Goal: Task Accomplishment & Management: Manage account settings

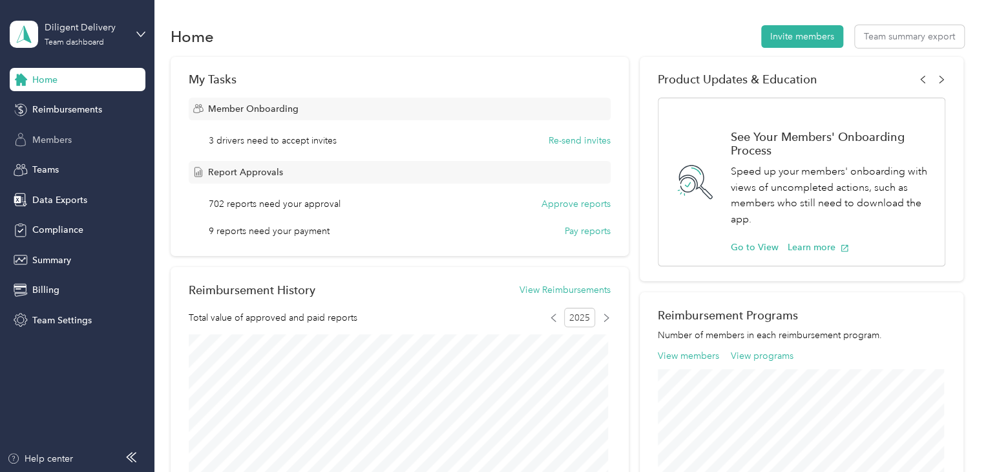
click at [52, 140] on span "Members" at bounding box center [51, 140] width 39 height 14
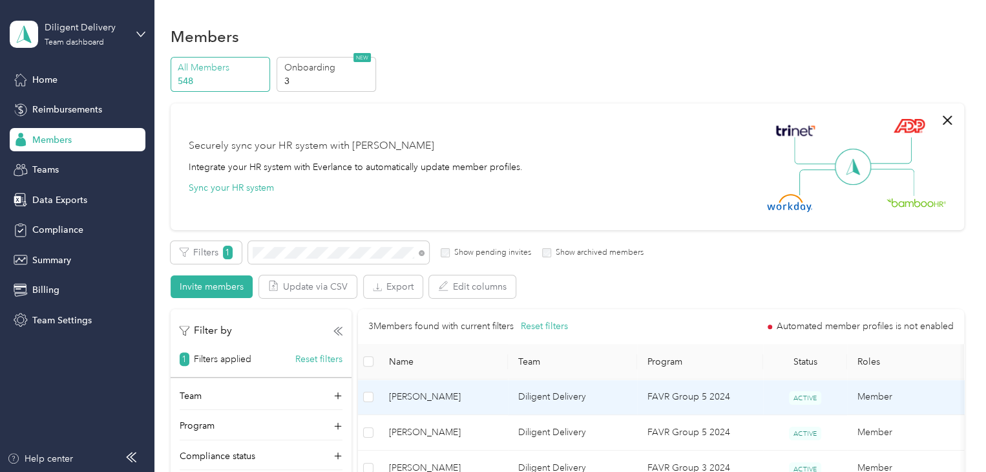
click at [482, 400] on span "[PERSON_NAME]" at bounding box center [443, 397] width 109 height 14
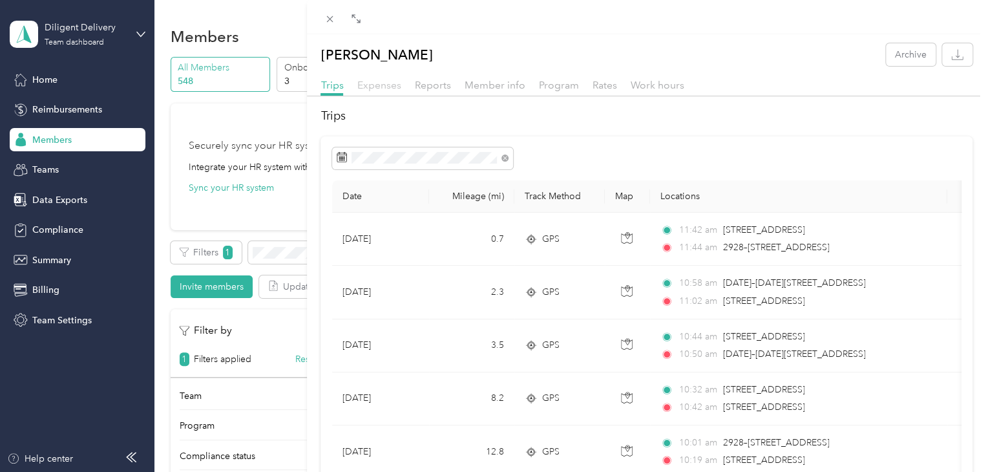
click at [380, 86] on span "Expenses" at bounding box center [379, 85] width 44 height 12
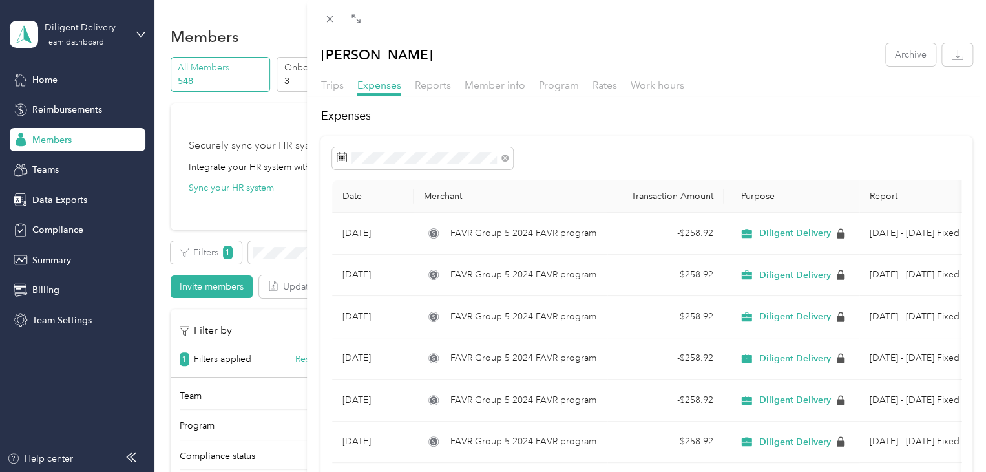
click at [74, 107] on div "[PERSON_NAME] Archive Trips Expenses Reports Member info Program Rates Work hou…" at bounding box center [493, 236] width 986 height 472
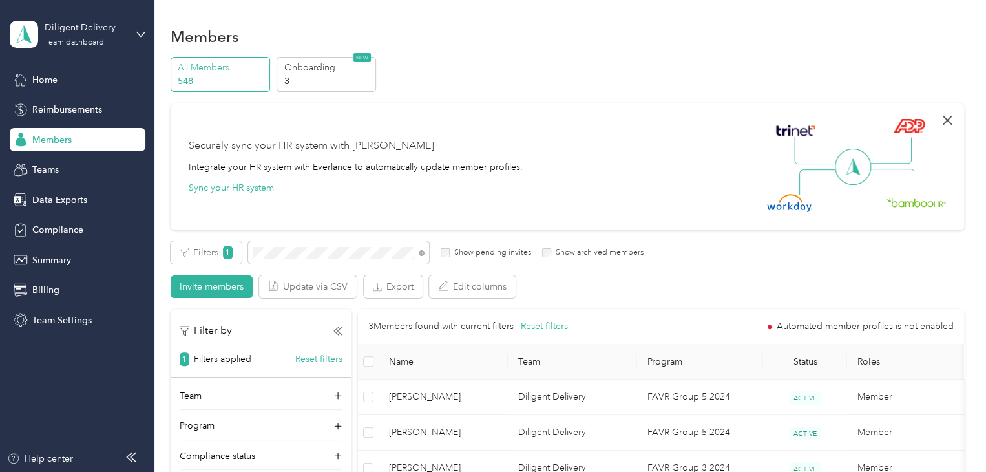
click at [946, 116] on icon "button" at bounding box center [947, 120] width 9 height 9
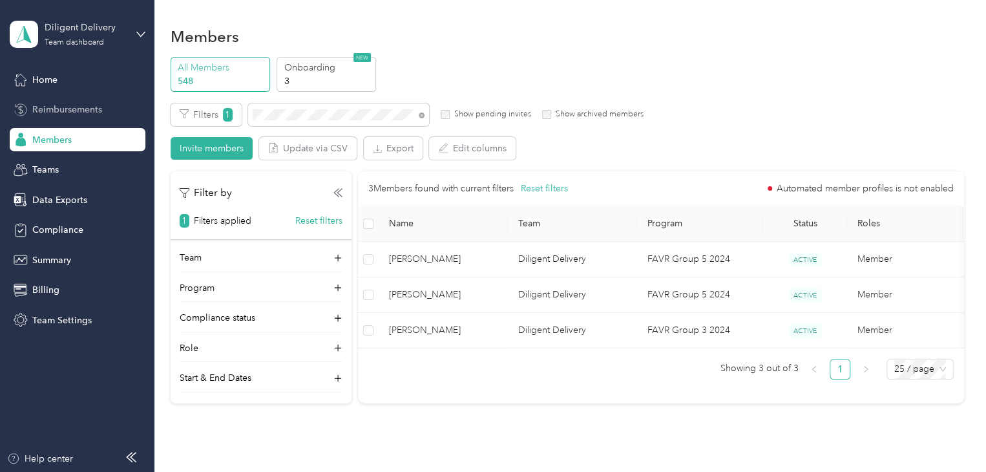
click at [89, 106] on span "Reimbursements" at bounding box center [67, 110] width 70 height 14
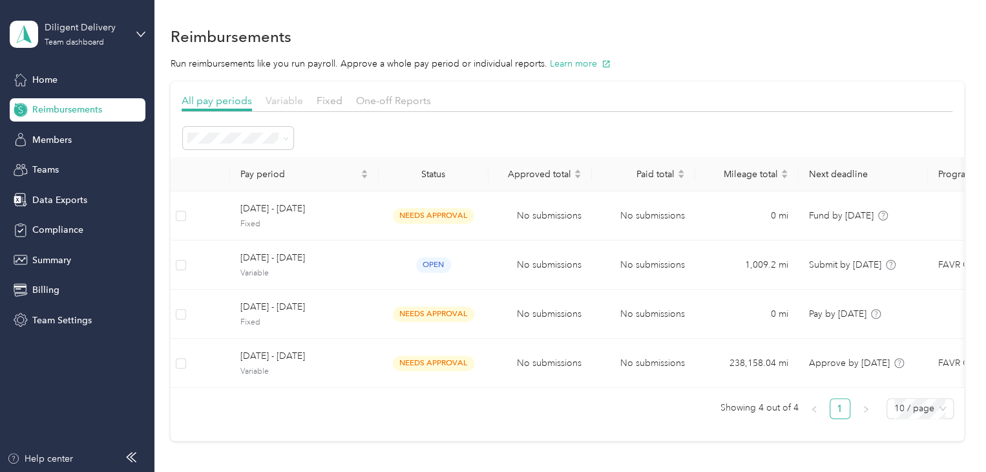
click at [284, 101] on span "Variable" at bounding box center [284, 100] width 37 height 12
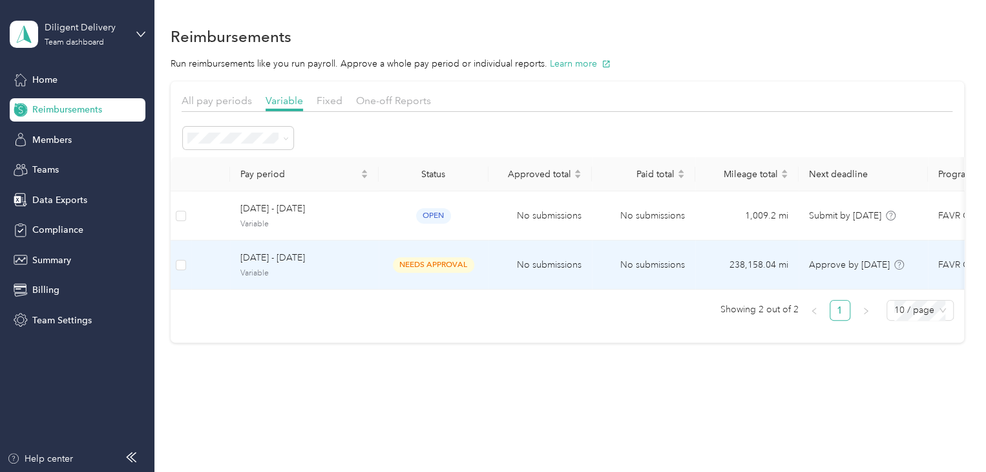
click at [377, 264] on td "[DATE] - [DATE] Variable" at bounding box center [304, 264] width 149 height 49
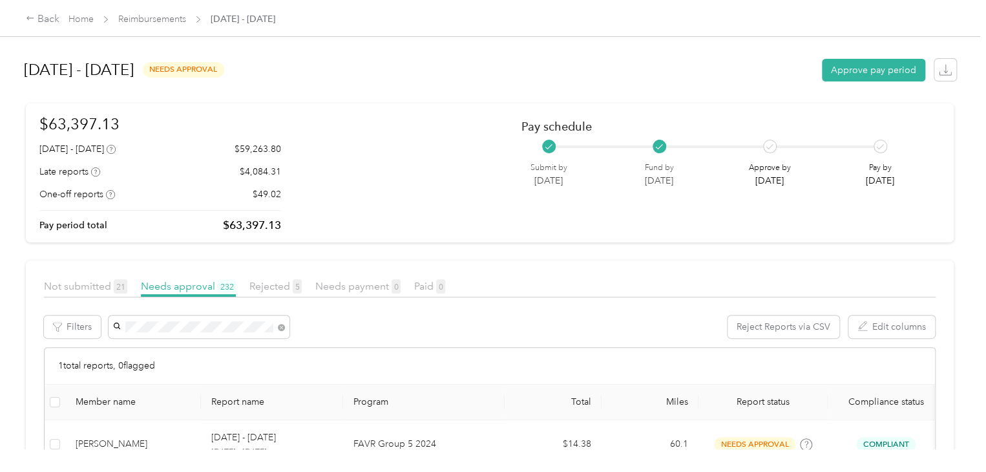
click at [181, 350] on span "[PERSON_NAME]" at bounding box center [153, 349] width 72 height 11
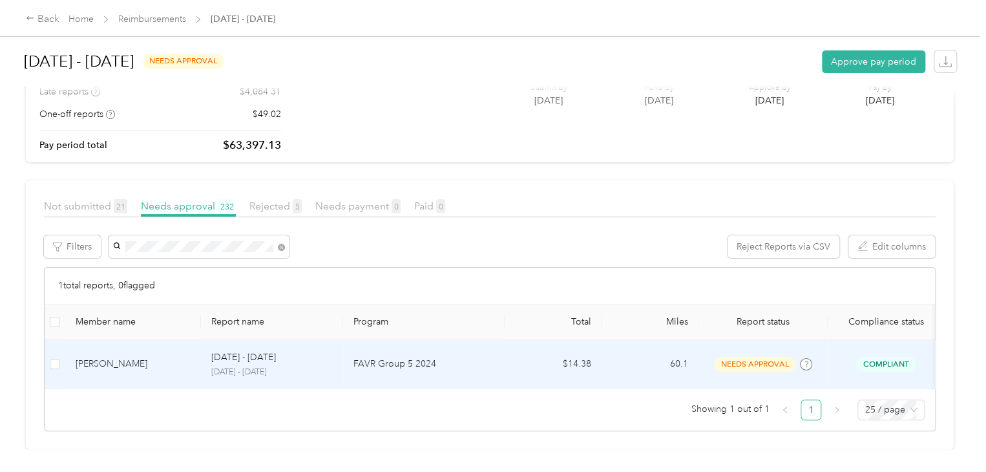
click at [476, 352] on td "FAVR Group 5 2024" at bounding box center [424, 364] width 162 height 49
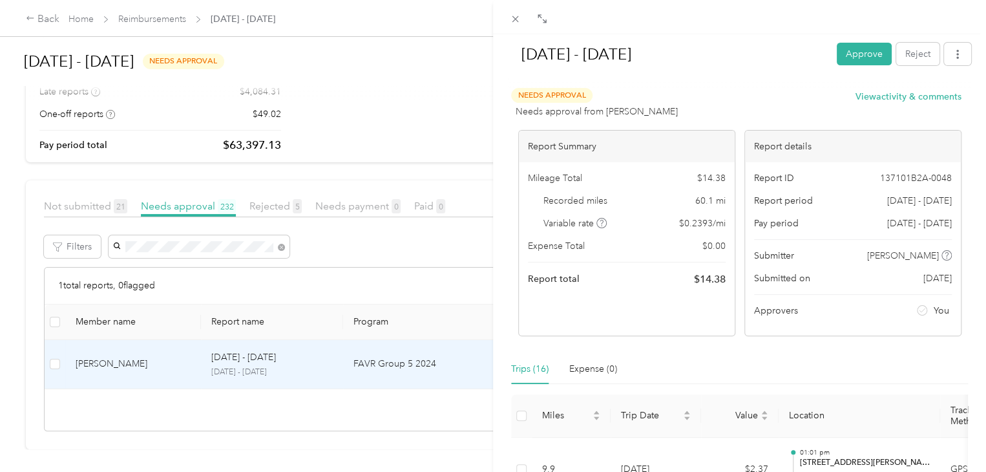
click at [437, 410] on div "[DATE] - [DATE] Approve Reject Needs Approval Needs approval from [PERSON_NAME]…" at bounding box center [493, 236] width 986 height 472
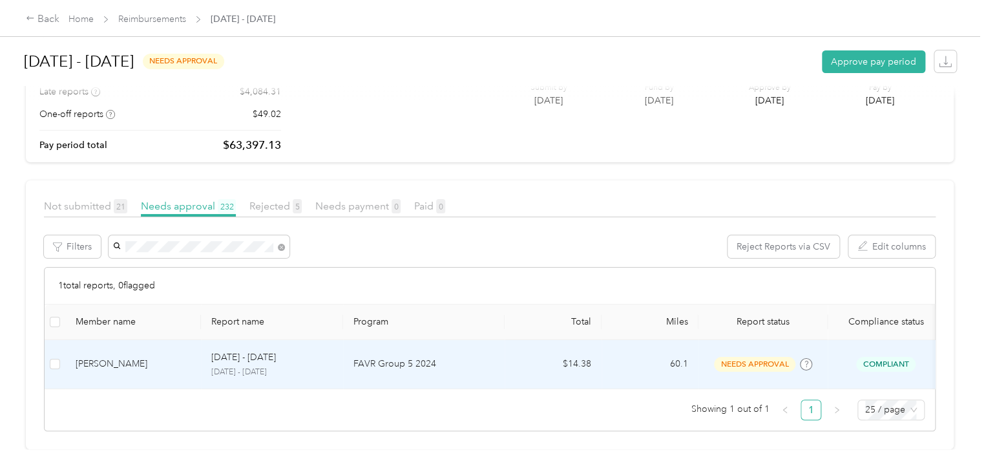
click at [485, 357] on p "FAVR Group 5 2024" at bounding box center [423, 364] width 141 height 14
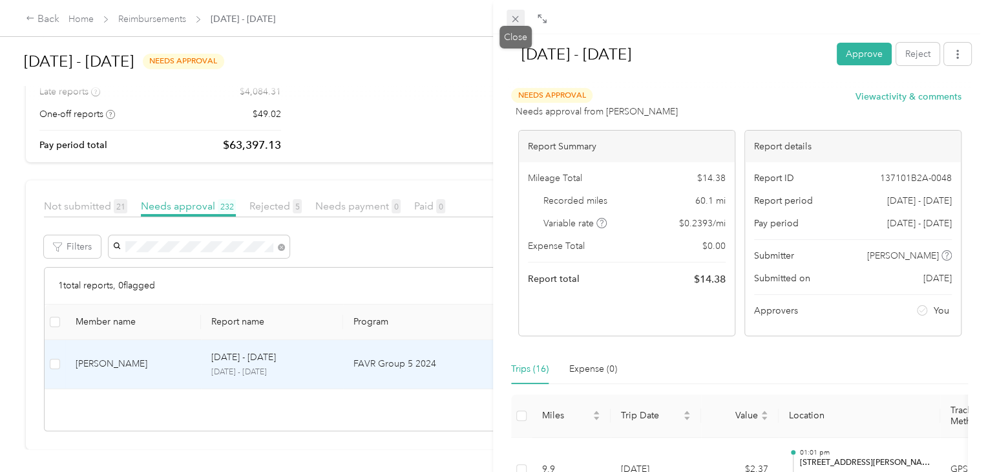
click at [516, 19] on icon at bounding box center [515, 19] width 11 height 11
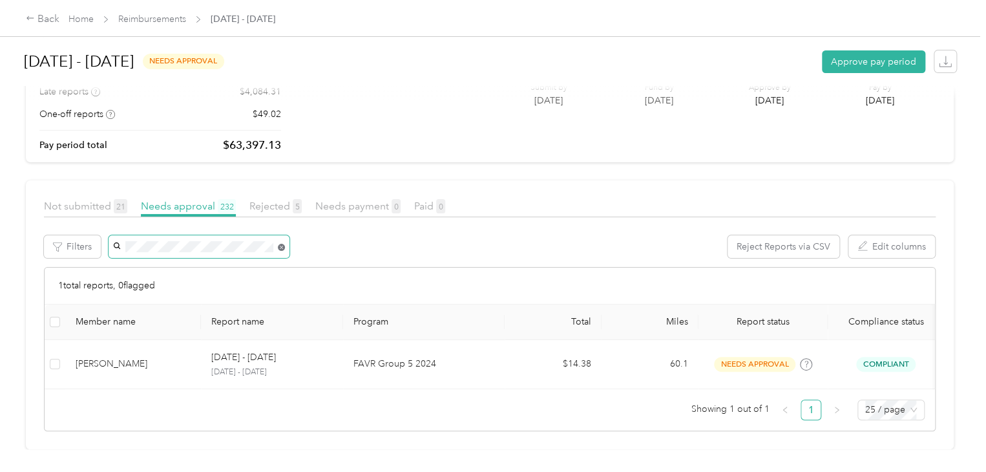
click at [280, 244] on icon at bounding box center [281, 247] width 7 height 7
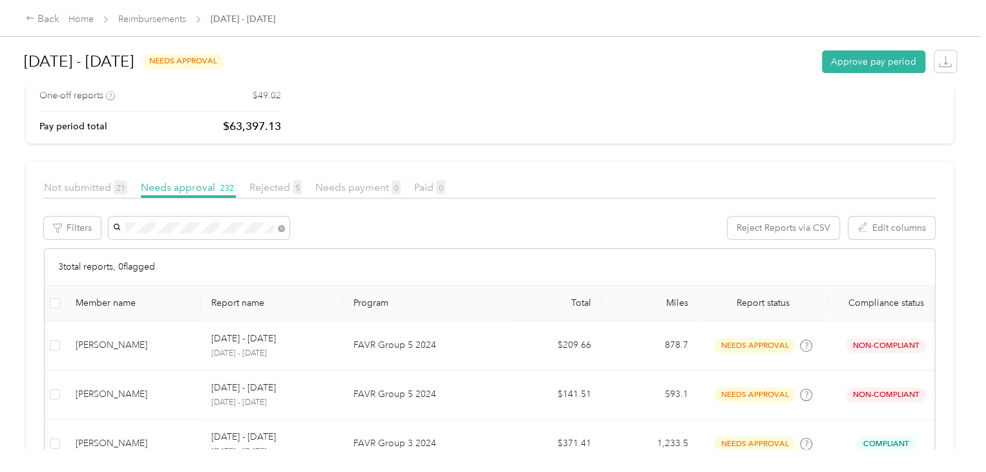
drag, startPoint x: 163, startPoint y: 246, endPoint x: 194, endPoint y: 267, distance: 37.1
click at [163, 246] on div "[PERSON_NAME]" at bounding box center [198, 251] width 163 height 14
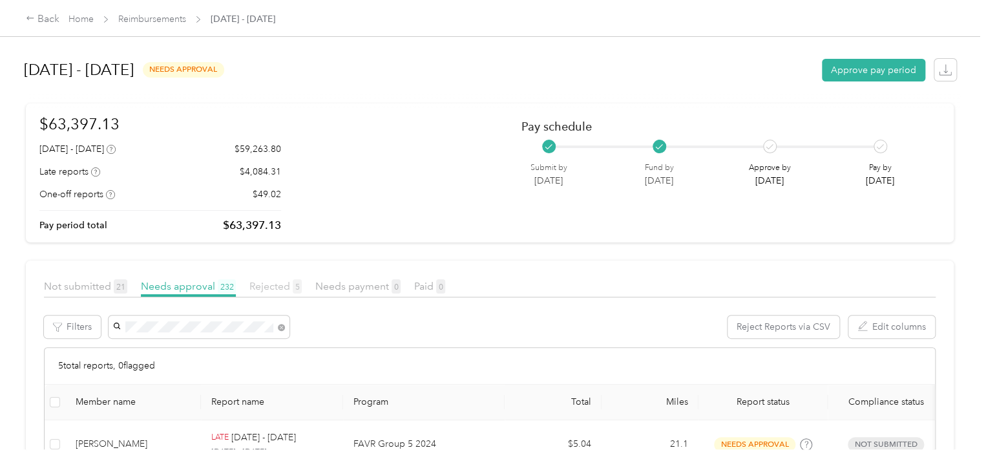
click at [264, 288] on span "Rejected 5" at bounding box center [275, 286] width 52 height 12
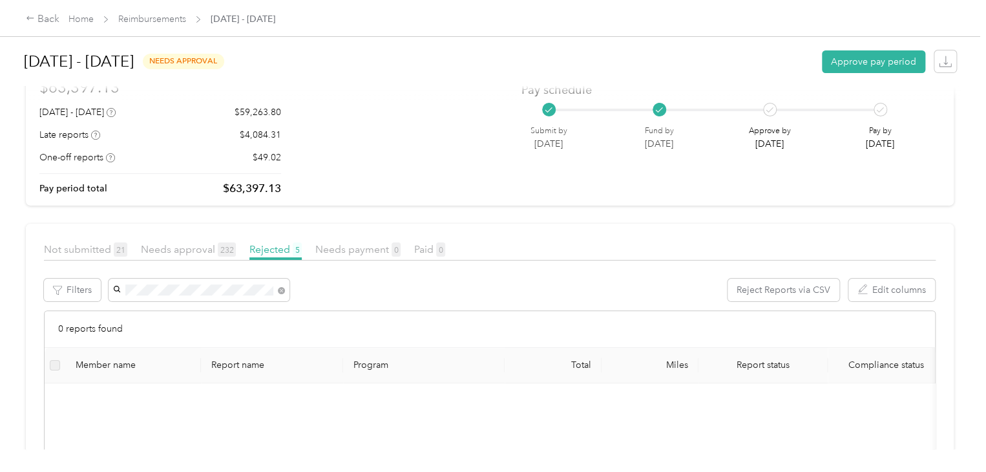
scroll to position [129, 0]
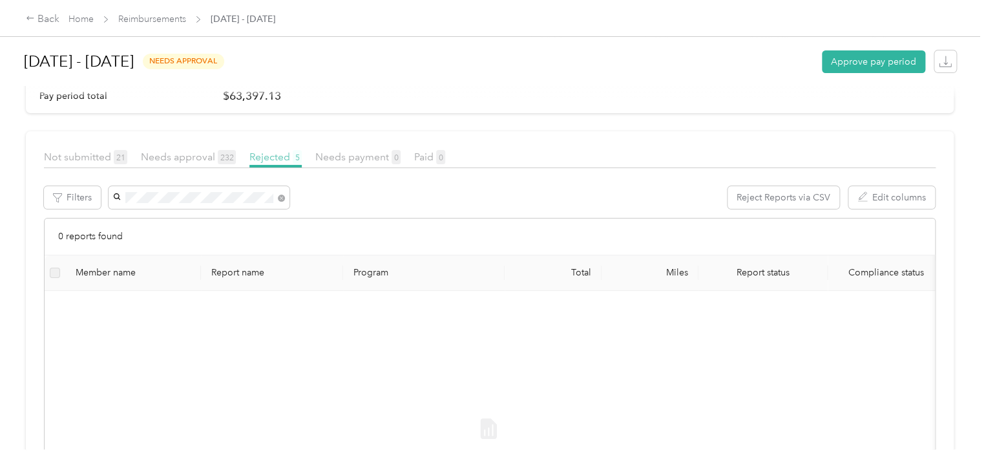
click at [295, 156] on span "5" at bounding box center [297, 157] width 9 height 14
click at [269, 158] on span "Rejected 5" at bounding box center [275, 157] width 52 height 12
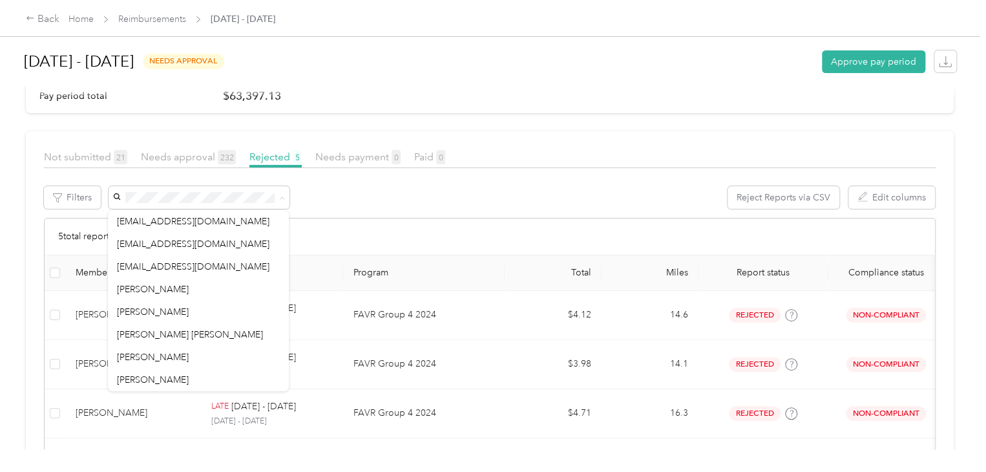
click at [425, 213] on div "Reject Reports via CSV Edit columns" at bounding box center [522, 202] width 828 height 32
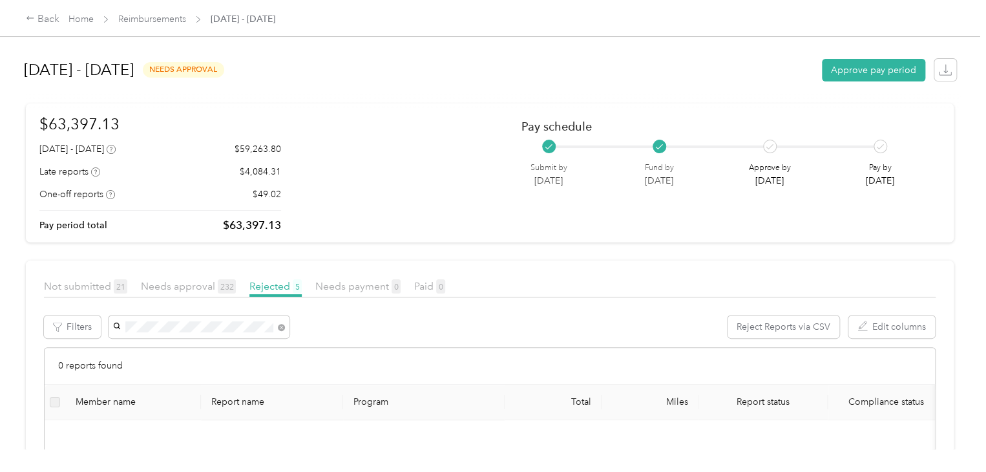
click at [147, 350] on span "[PERSON_NAME]" at bounding box center [153, 349] width 72 height 11
click at [182, 284] on span "Needs approval 232" at bounding box center [188, 286] width 95 height 12
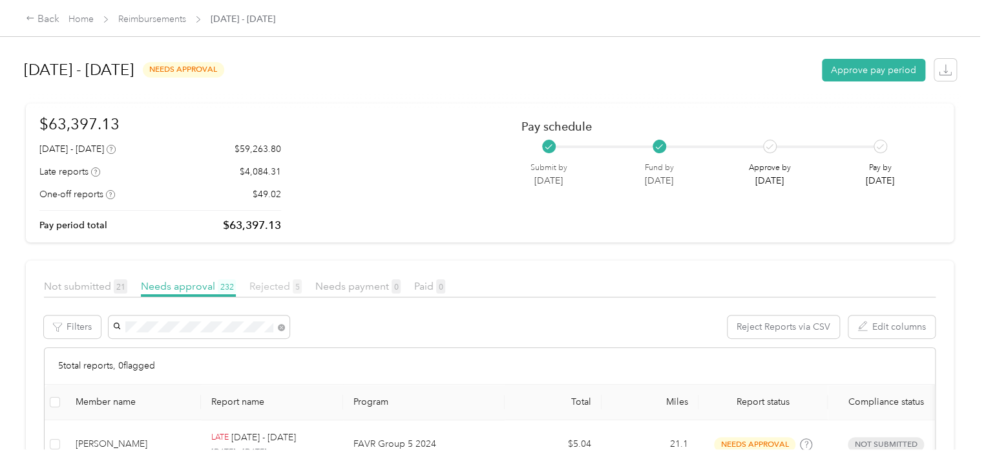
click at [279, 288] on span "Rejected 5" at bounding box center [275, 286] width 52 height 12
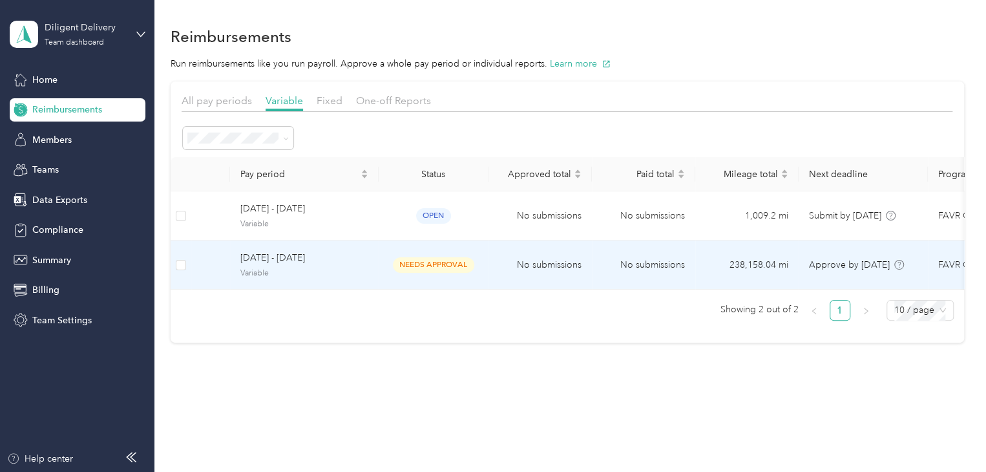
click at [496, 264] on td "No submissions" at bounding box center [540, 264] width 103 height 49
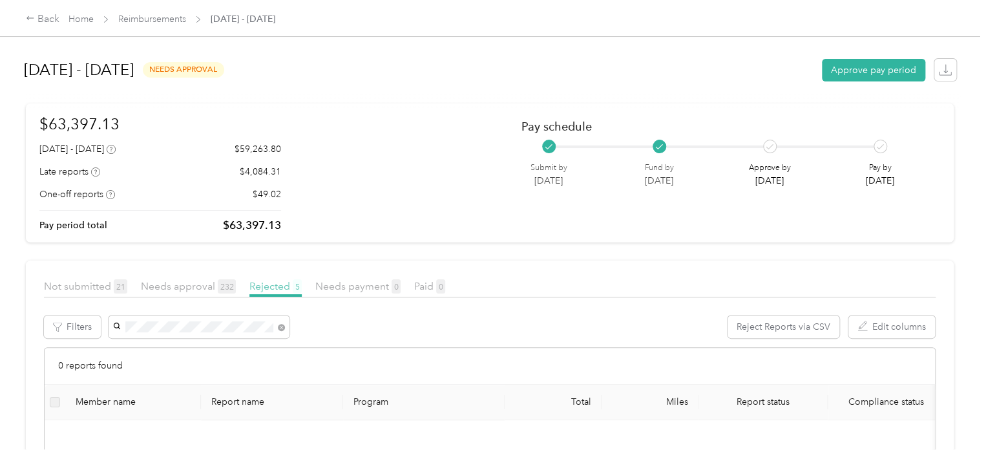
click at [279, 286] on span "Rejected 5" at bounding box center [275, 286] width 52 height 12
click at [176, 284] on span "Needs approval 232" at bounding box center [188, 286] width 95 height 12
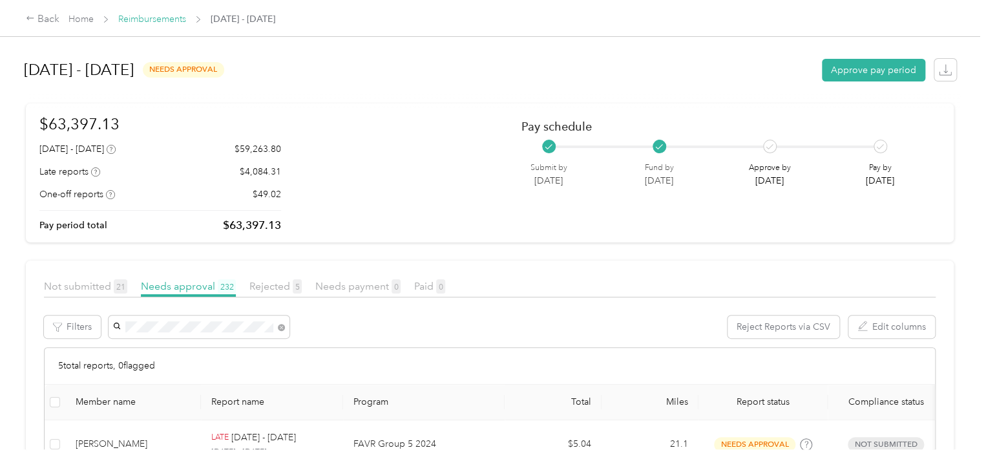
click at [155, 20] on link "Reimbursements" at bounding box center [152, 19] width 68 height 11
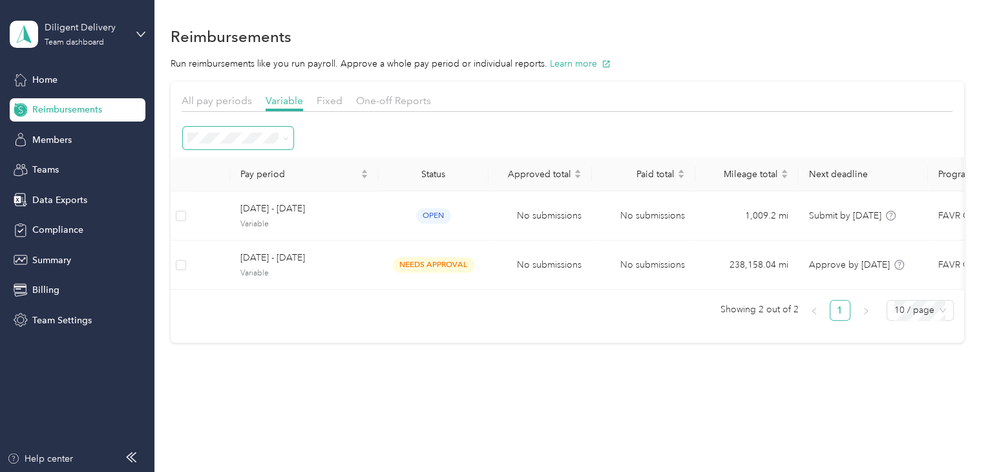
click at [284, 138] on icon at bounding box center [286, 138] width 4 height 3
click at [348, 129] on div at bounding box center [567, 137] width 771 height 25
click at [284, 138] on icon at bounding box center [286, 139] width 6 height 6
click at [209, 156] on span "All periods" at bounding box center [214, 161] width 45 height 11
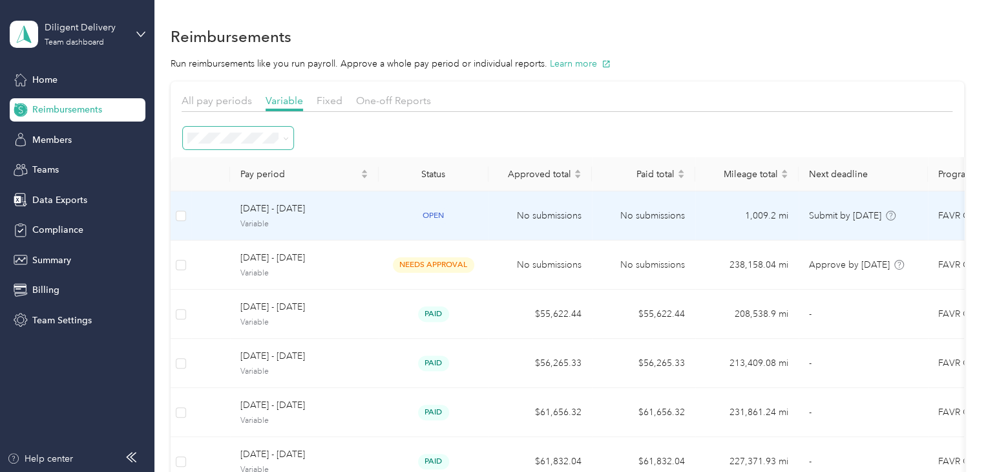
click at [353, 226] on span "Variable" at bounding box center [304, 224] width 128 height 12
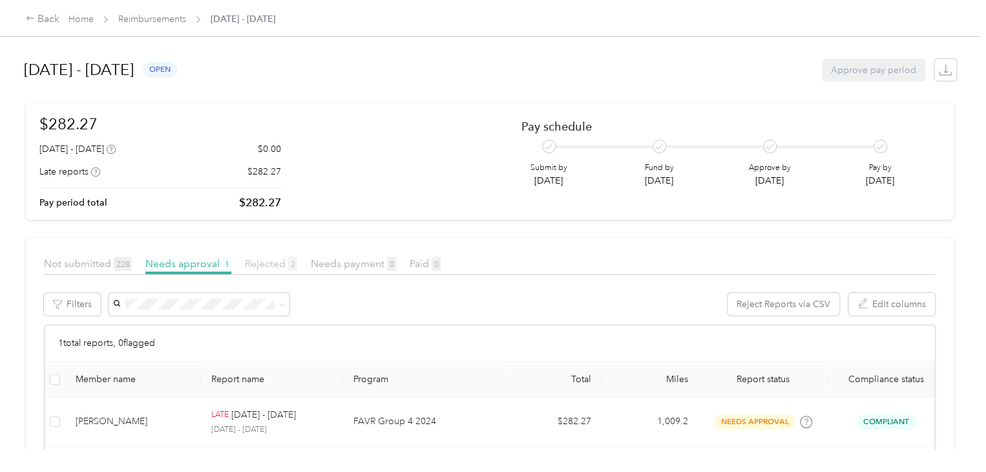
click at [277, 268] on span "Rejected 2" at bounding box center [271, 263] width 52 height 12
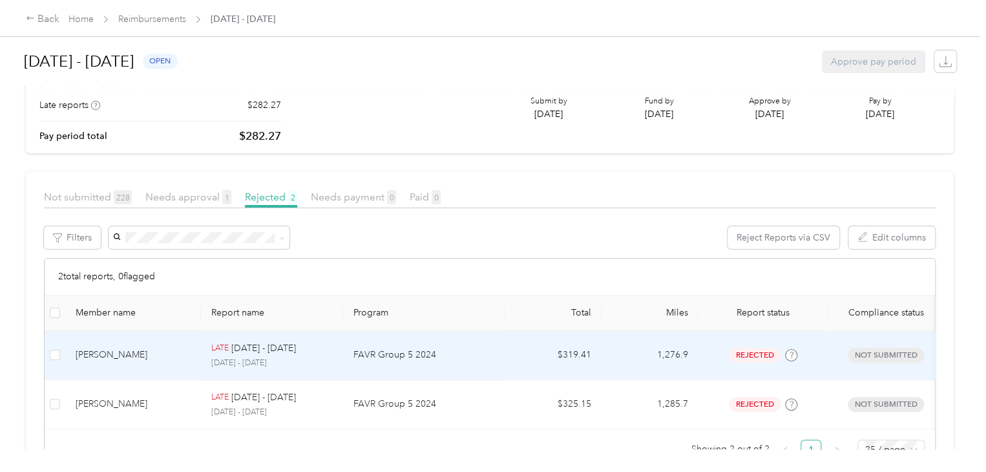
scroll to position [125, 0]
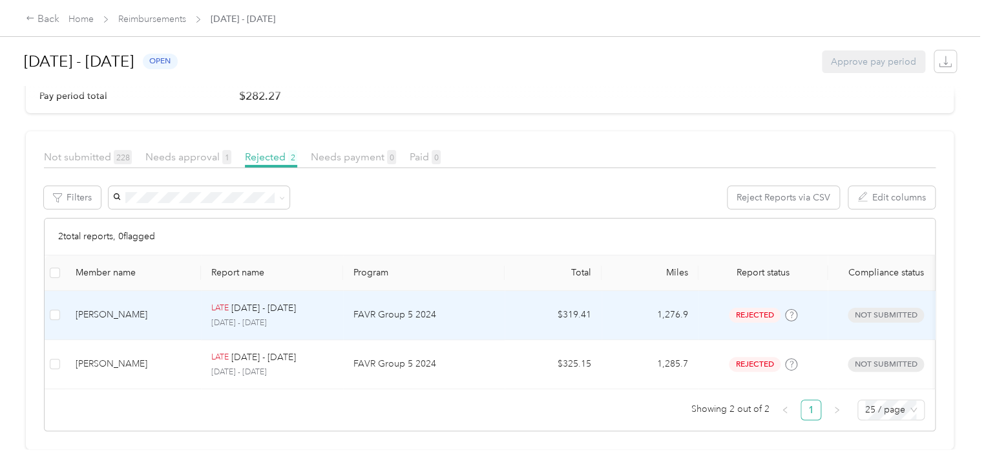
click at [470, 308] on p "FAVR Group 5 2024" at bounding box center [423, 315] width 141 height 14
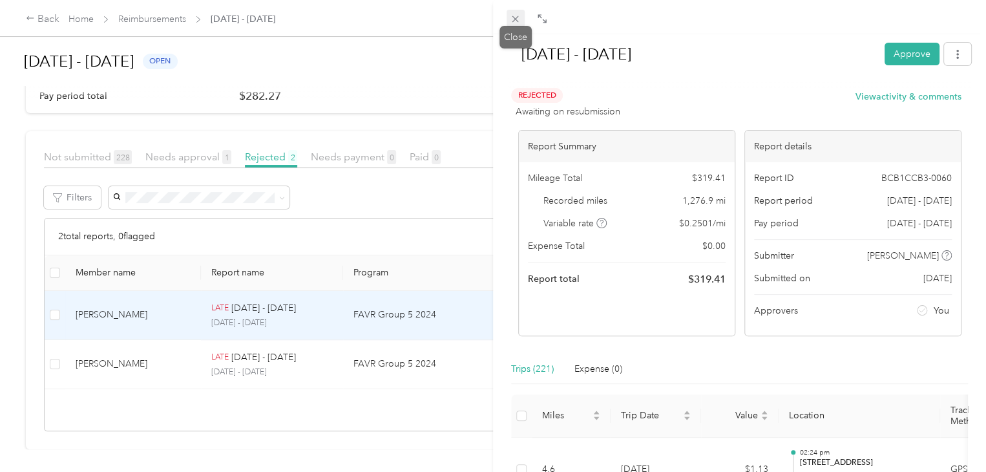
click at [516, 18] on icon at bounding box center [515, 19] width 6 height 6
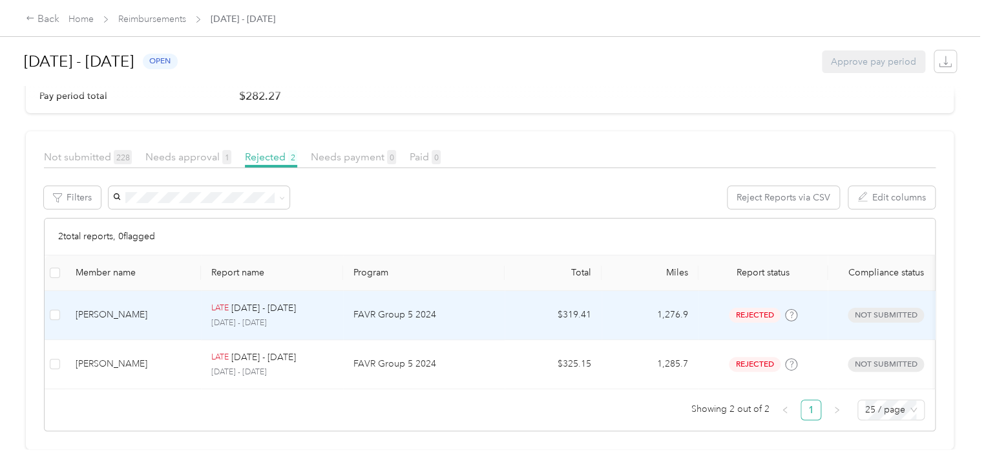
click at [502, 303] on td "FAVR Group 5 2024" at bounding box center [424, 315] width 162 height 49
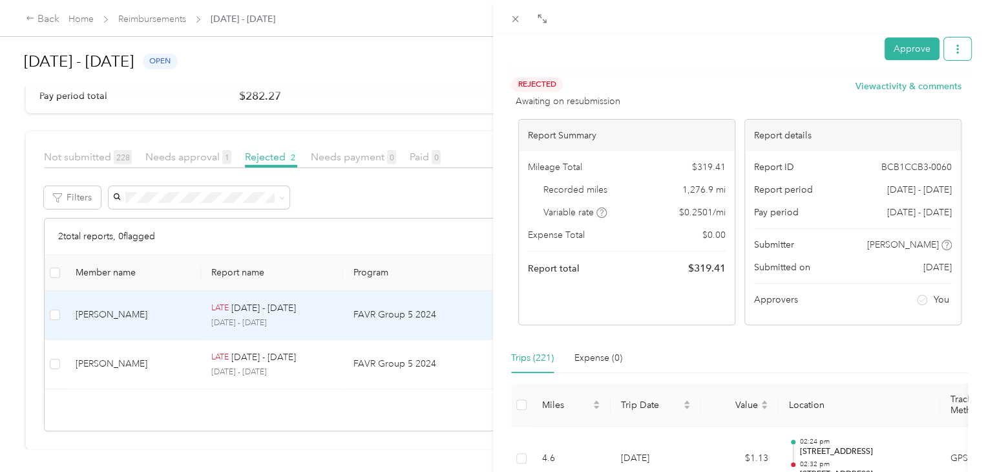
click at [953, 47] on icon "button" at bounding box center [957, 49] width 9 height 9
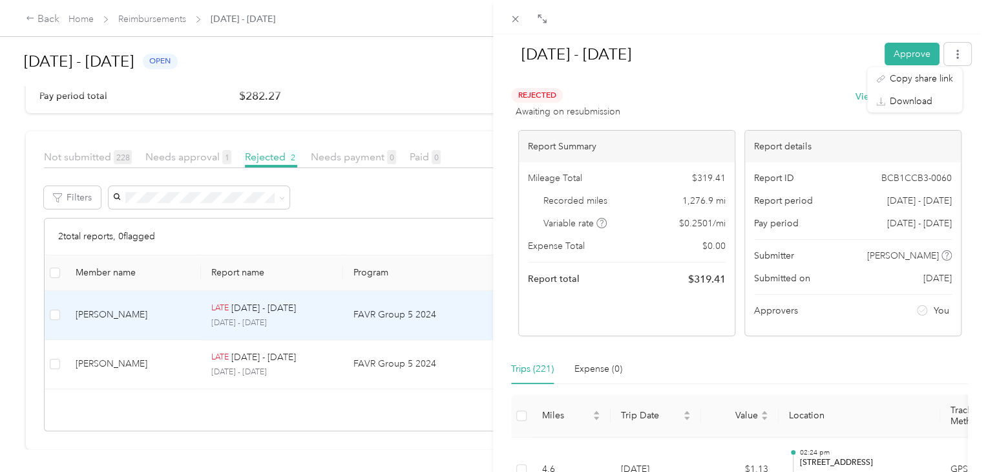
click at [731, 62] on h1 "[DATE] - [DATE]" at bounding box center [692, 54] width 368 height 31
click at [807, 77] on div at bounding box center [739, 83] width 463 height 14
click at [822, 68] on h1 "[DATE] - [DATE]" at bounding box center [692, 54] width 368 height 31
drag, startPoint x: 657, startPoint y: 86, endPoint x: 646, endPoint y: 83, distance: 10.8
click at [654, 85] on div at bounding box center [739, 83] width 463 height 14
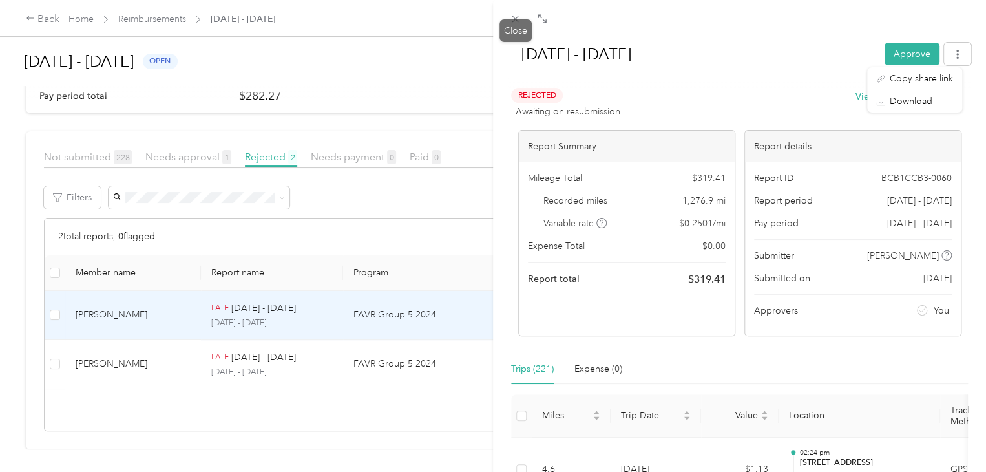
click at [706, 82] on div at bounding box center [739, 83] width 463 height 14
click at [795, 97] on div "Rejected Awaiting on resubmission View activity & comments" at bounding box center [736, 103] width 450 height 31
click at [861, 96] on button "View activity & comments" at bounding box center [909, 97] width 106 height 14
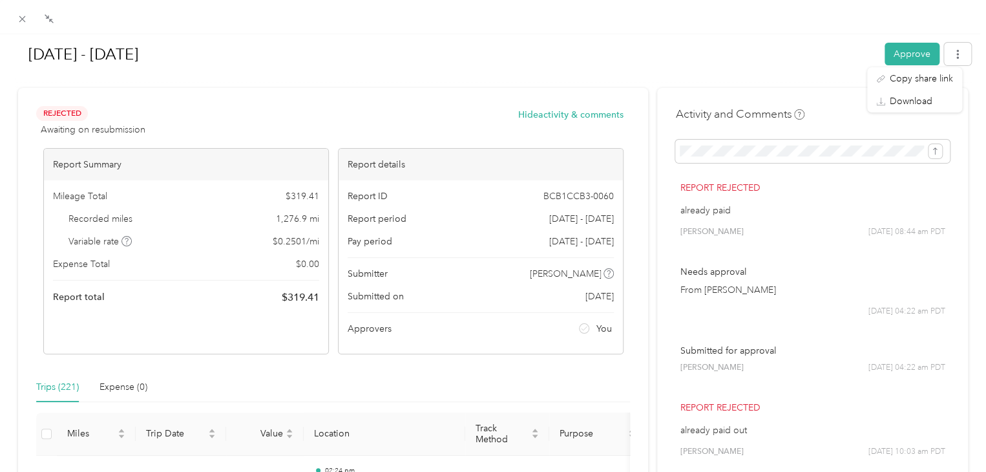
click at [717, 61] on h1 "[DATE] - [DATE]" at bounding box center [445, 54] width 861 height 31
click at [671, 68] on h1 "[DATE] - [DATE]" at bounding box center [445, 54] width 861 height 31
drag, startPoint x: 19, startPoint y: 16, endPoint x: 375, endPoint y: 161, distance: 384.0
click at [20, 16] on icon at bounding box center [22, 19] width 11 height 11
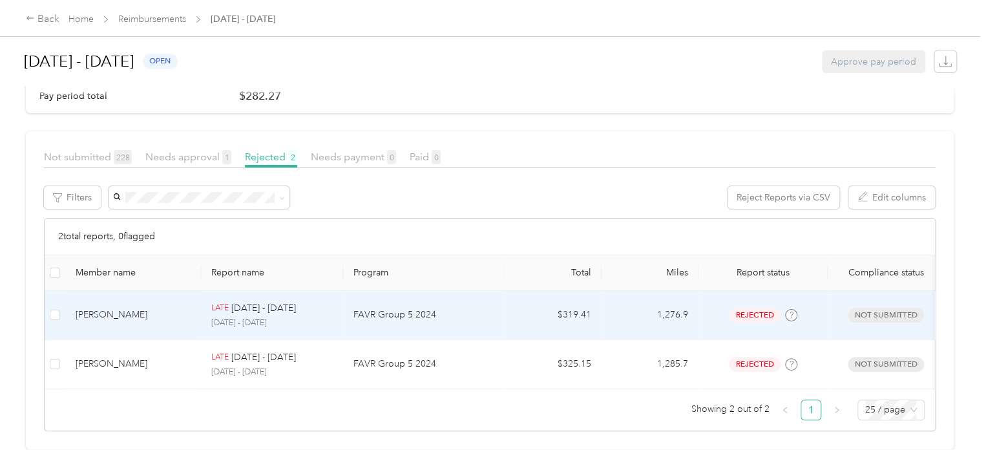
click at [513, 293] on td "$319.41" at bounding box center [553, 315] width 97 height 49
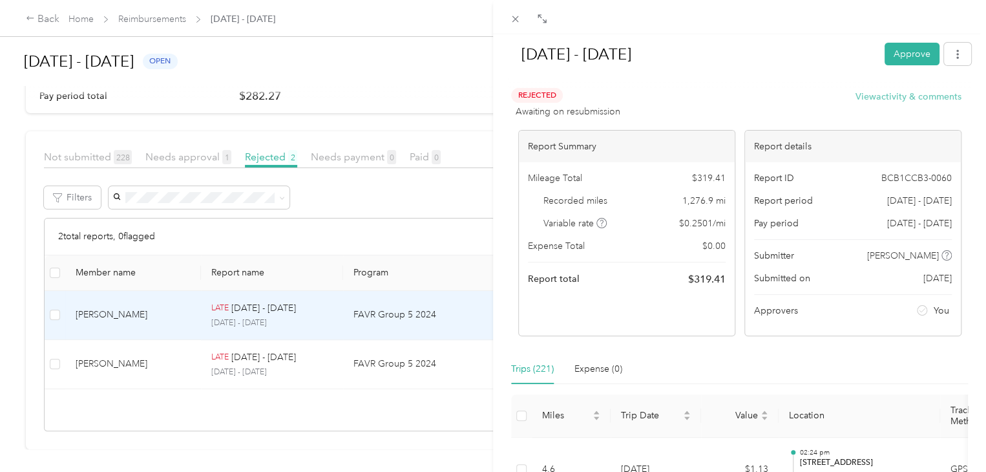
click at [876, 95] on button "View activity & comments" at bounding box center [909, 97] width 106 height 14
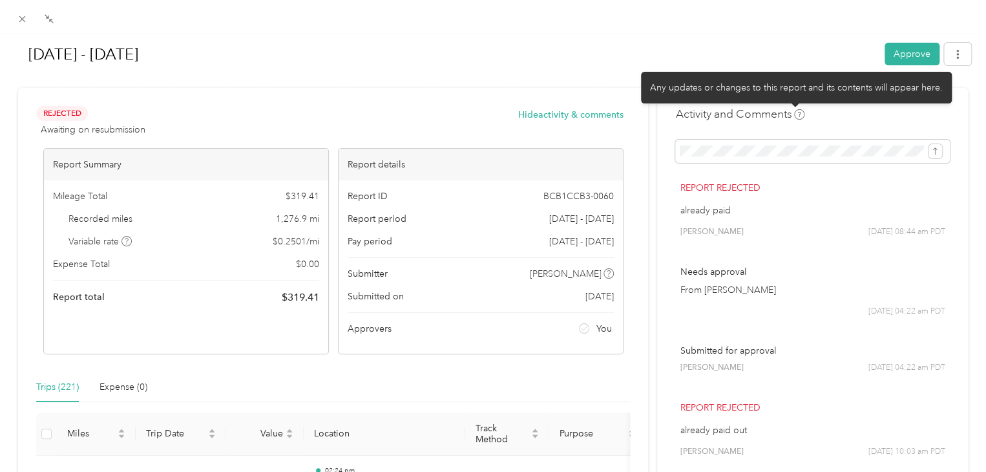
click at [794, 117] on icon at bounding box center [799, 114] width 10 height 10
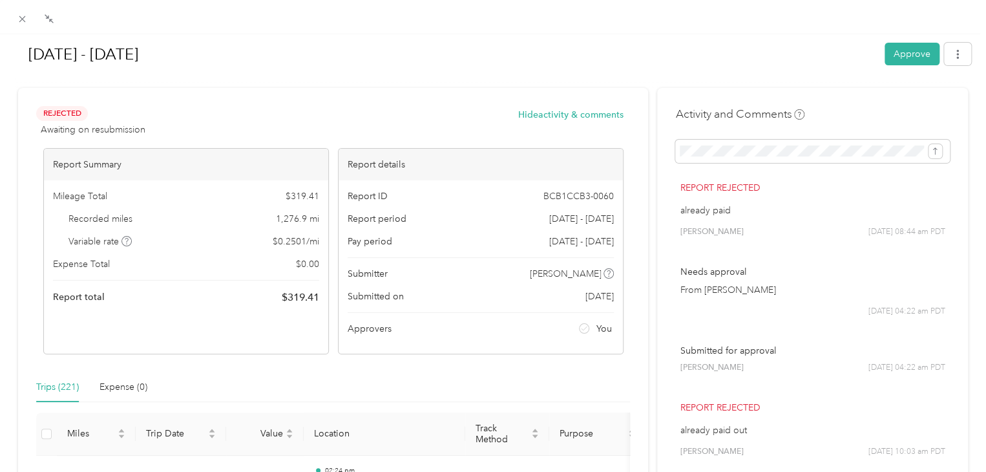
click at [757, 41] on h1 "[DATE] - [DATE]" at bounding box center [445, 54] width 861 height 31
drag, startPoint x: 20, startPoint y: 19, endPoint x: 54, endPoint y: 39, distance: 40.0
click at [21, 19] on icon at bounding box center [22, 19] width 11 height 11
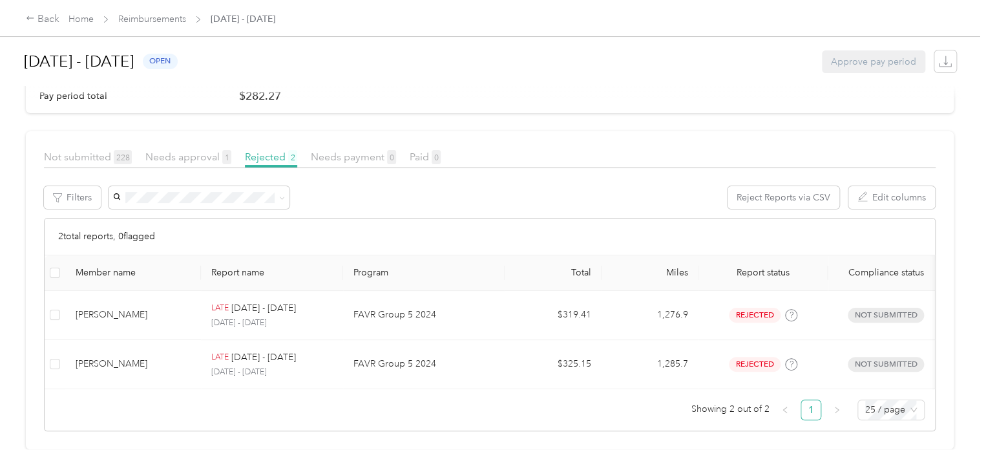
drag, startPoint x: 661, startPoint y: 81, endPoint x: 641, endPoint y: 104, distance: 30.2
click at [661, 81] on div "[DATE] - [DATE] open Approve pay period" at bounding box center [490, 61] width 932 height 49
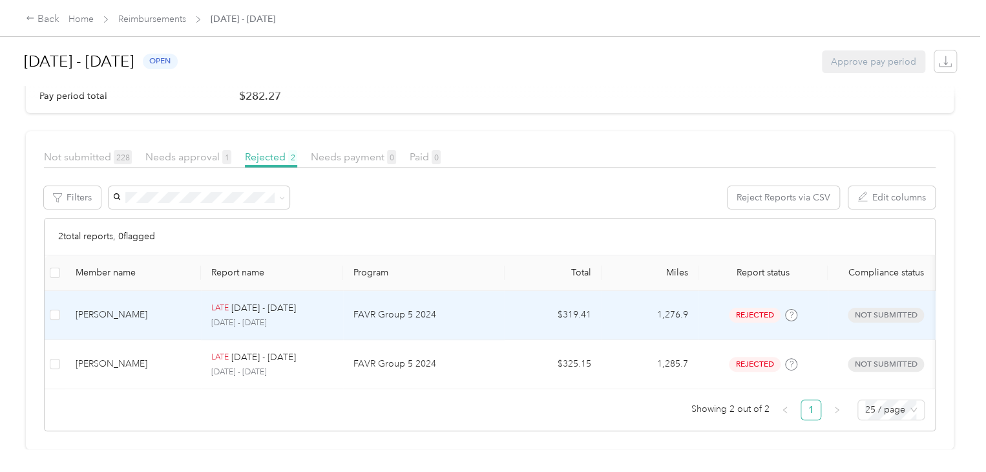
click at [330, 317] on p "[DATE] - [DATE]" at bounding box center [271, 323] width 121 height 12
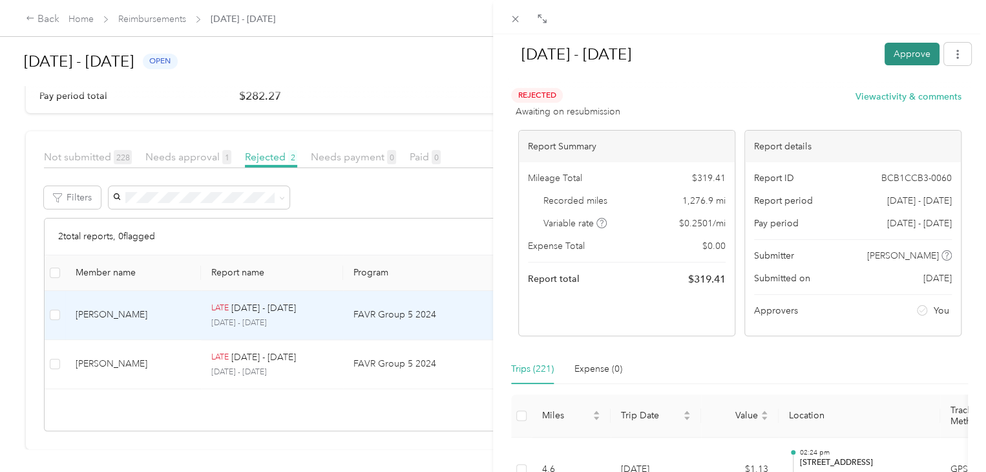
click at [903, 51] on button "Approve" at bounding box center [912, 54] width 55 height 23
drag, startPoint x: 512, startPoint y: 21, endPoint x: 520, endPoint y: 40, distance: 20.5
click at [512, 21] on icon at bounding box center [515, 19] width 11 height 11
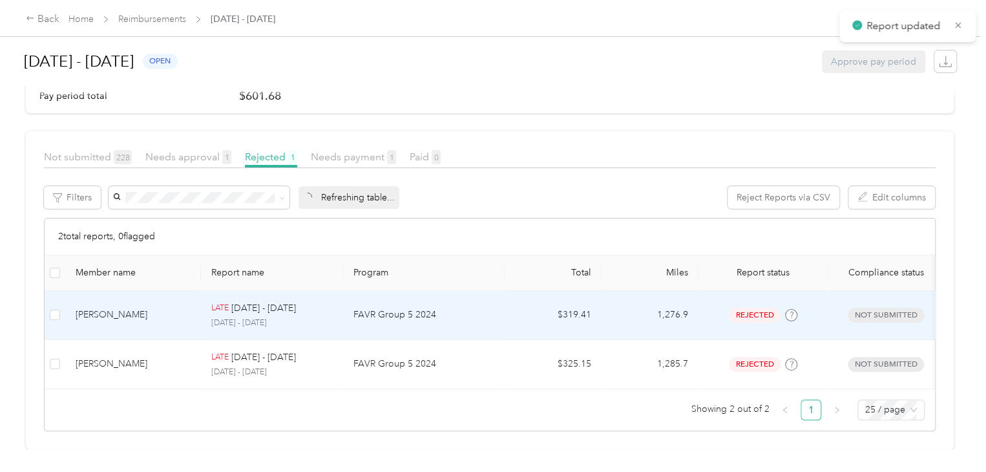
scroll to position [77, 0]
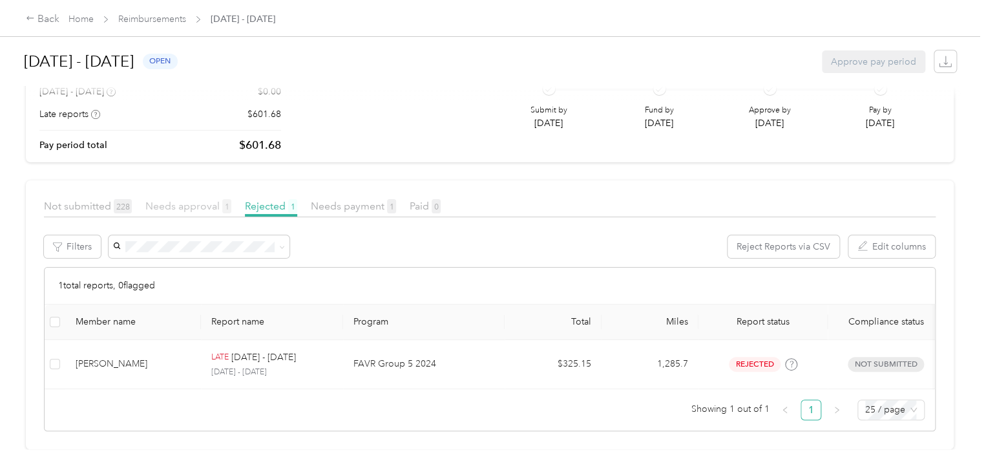
click at [181, 200] on span "Needs approval 1" at bounding box center [188, 206] width 86 height 12
click at [359, 200] on span "Needs payment 1" at bounding box center [353, 206] width 85 height 12
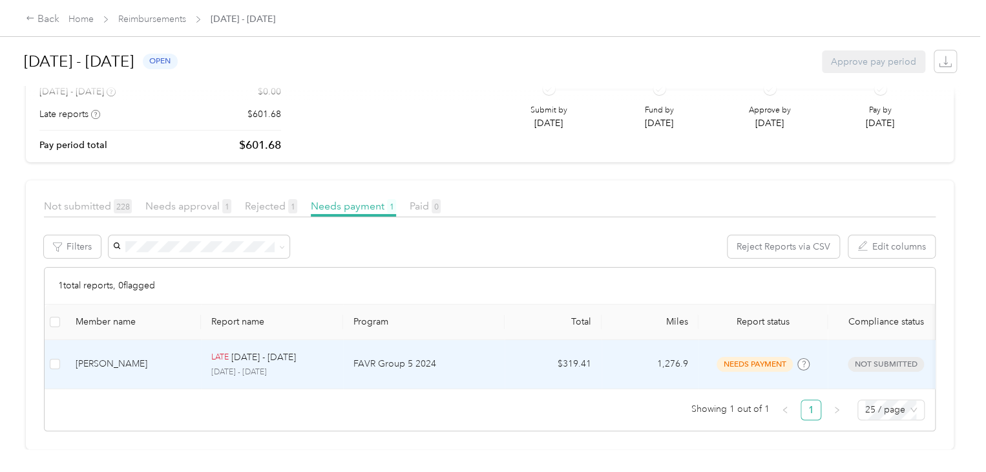
scroll to position [76, 0]
click at [388, 235] on div "[PERSON_NAME] as paid Reject Unapprove Selecting 1 of 1 reports Cancel" at bounding box center [522, 246] width 828 height 23
click at [425, 235] on div "[PERSON_NAME] as paid Reject Unapprove Selecting 1 of 1 reports Cancel" at bounding box center [522, 246] width 828 height 23
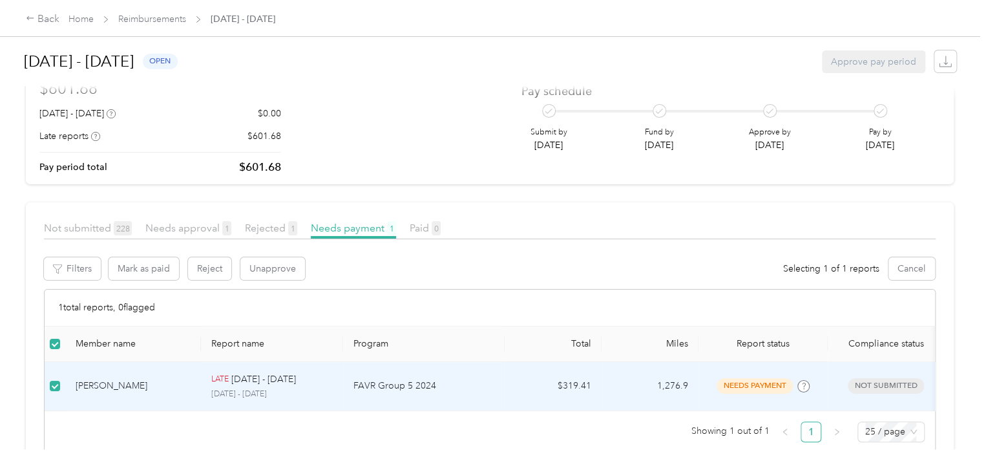
scroll to position [65, 0]
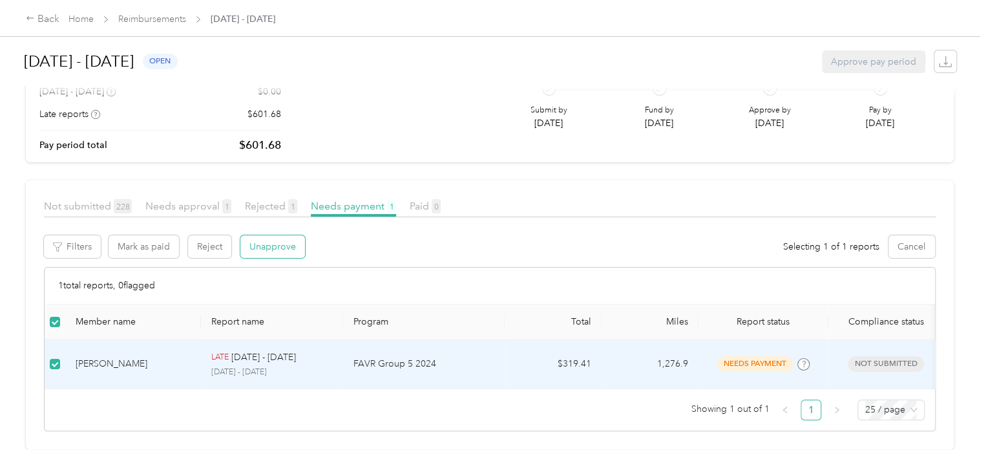
click at [271, 237] on button "Unapprove" at bounding box center [272, 246] width 65 height 23
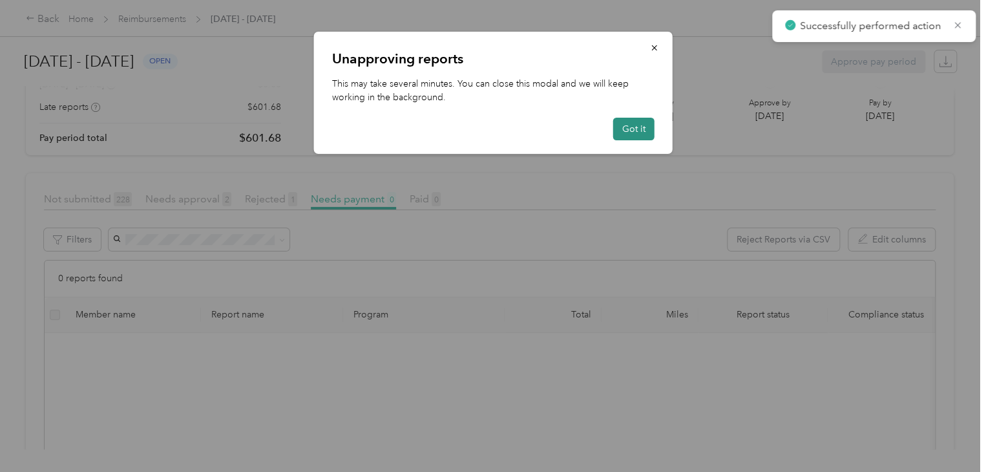
click at [621, 128] on button "Got it" at bounding box center [633, 129] width 41 height 23
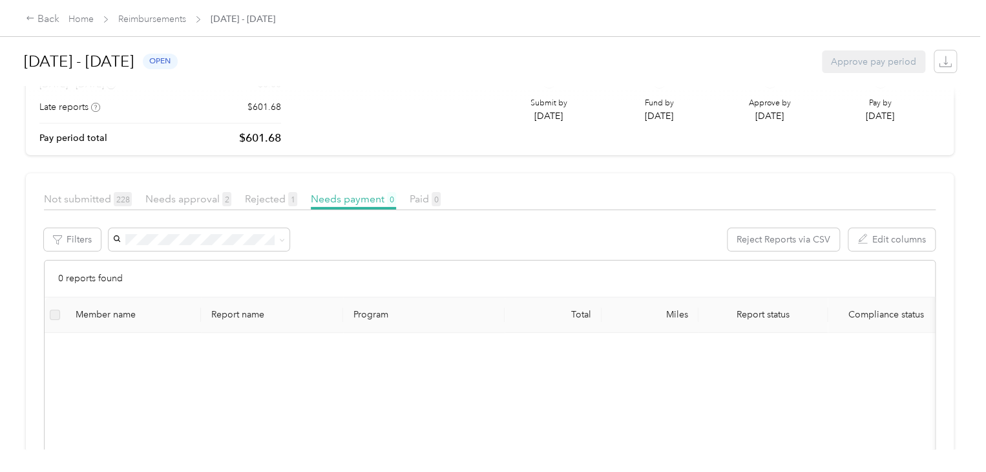
click at [167, 23] on span "Reimbursements" at bounding box center [152, 19] width 68 height 14
click at [162, 21] on link "Reimbursements" at bounding box center [152, 19] width 68 height 11
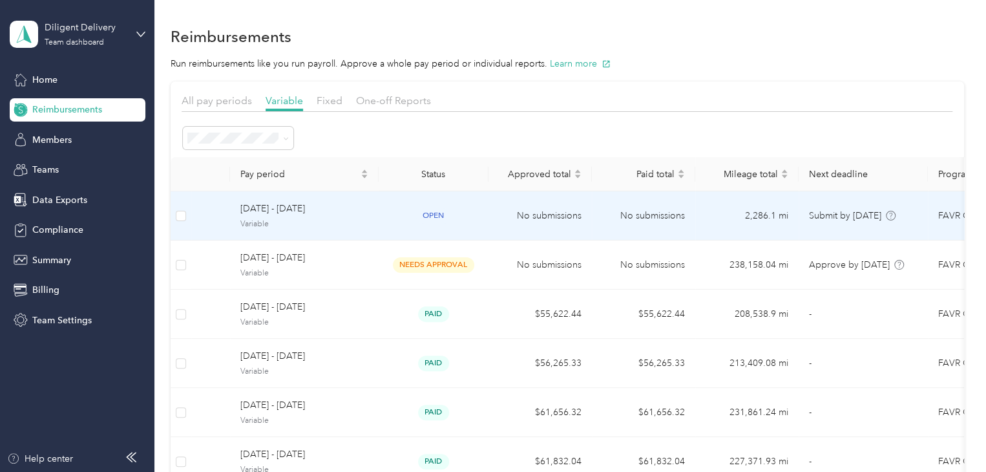
click at [481, 215] on td "open" at bounding box center [434, 215] width 110 height 49
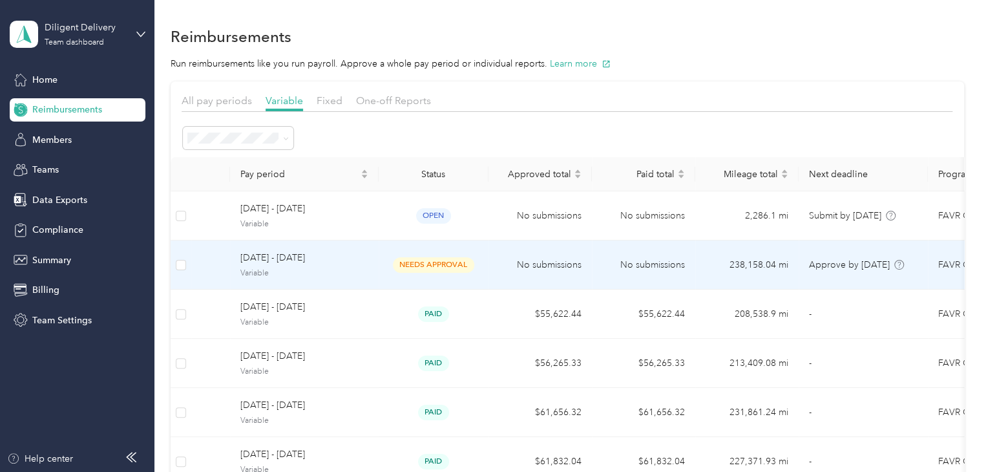
click at [496, 264] on td "No submissions" at bounding box center [540, 264] width 103 height 49
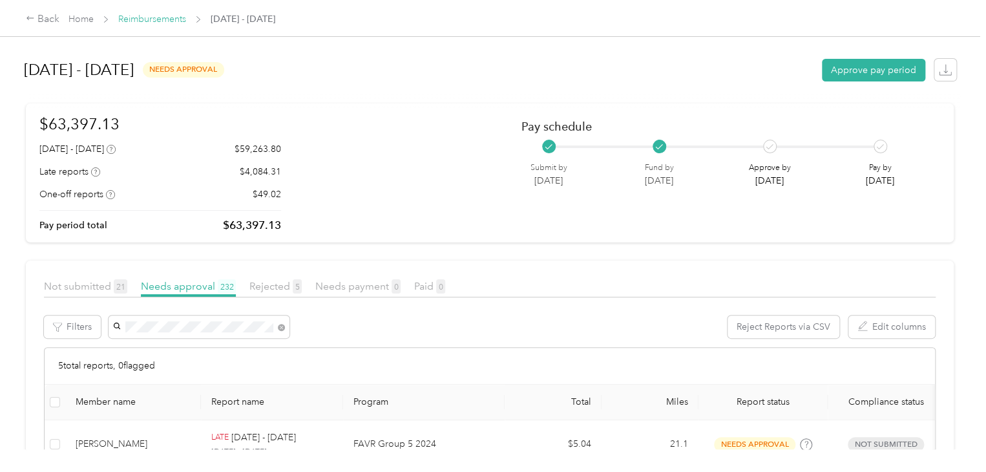
click at [142, 14] on link "Reimbursements" at bounding box center [152, 19] width 68 height 11
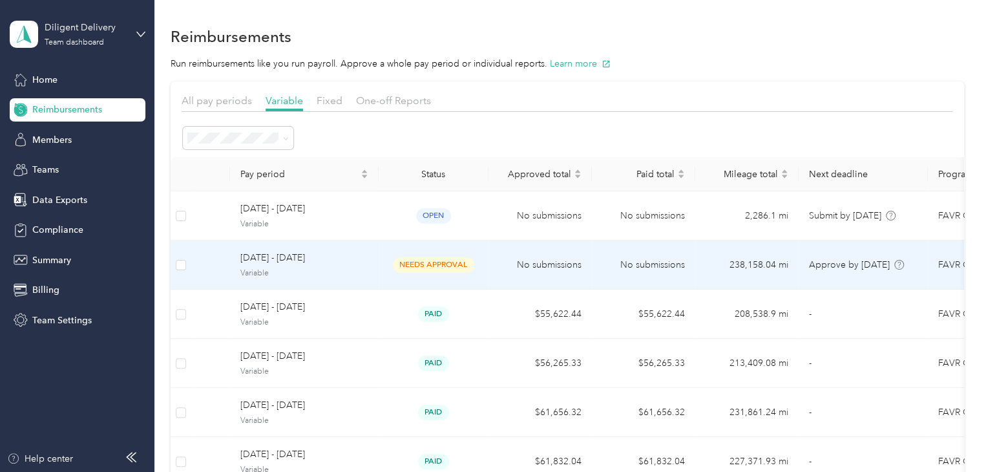
click at [346, 264] on div "[DATE] - [DATE] Variable" at bounding box center [304, 265] width 128 height 28
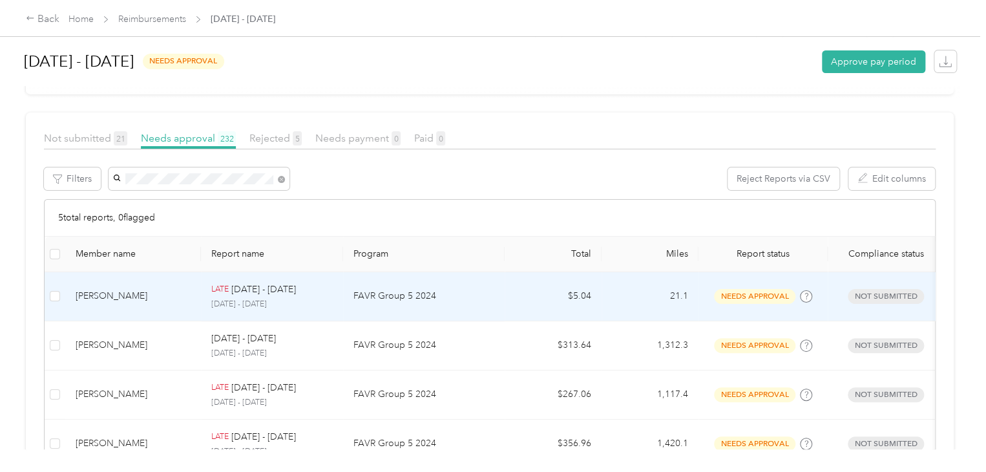
scroll to position [65, 0]
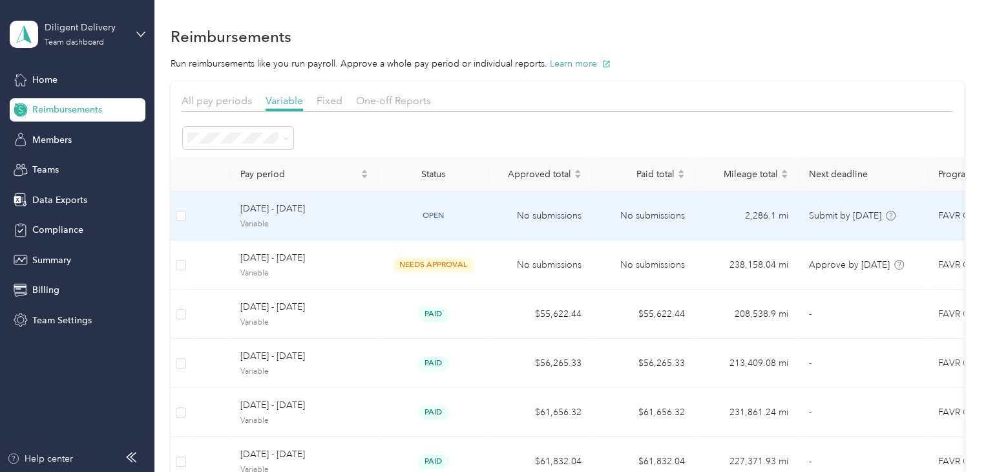
click at [383, 213] on td "open" at bounding box center [434, 215] width 110 height 49
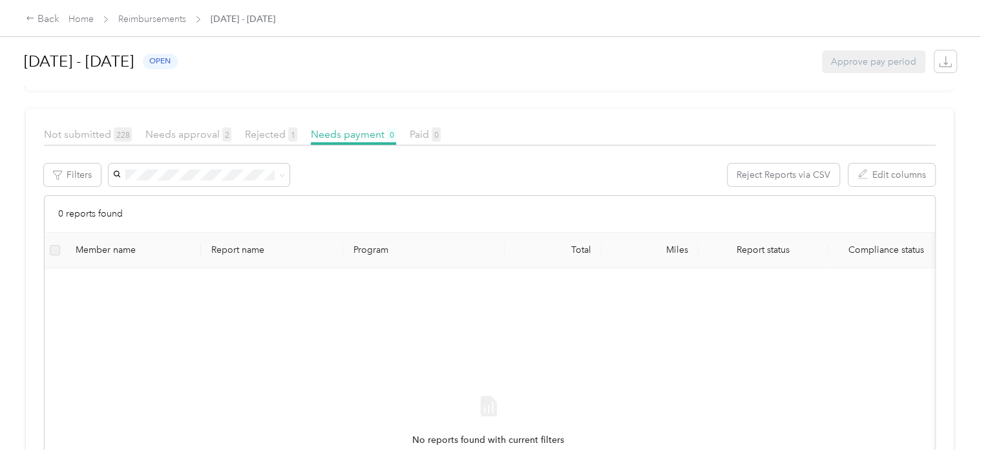
scroll to position [65, 0]
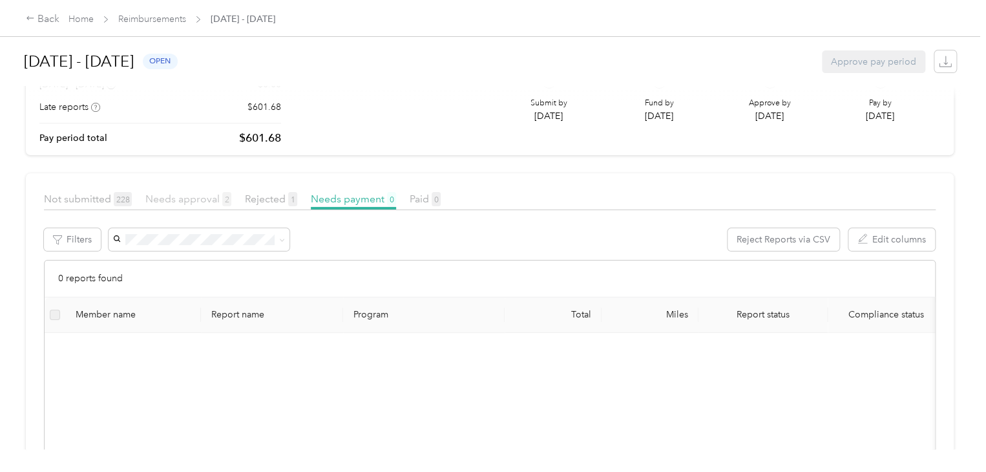
click at [188, 197] on span "Needs approval 2" at bounding box center [188, 199] width 86 height 12
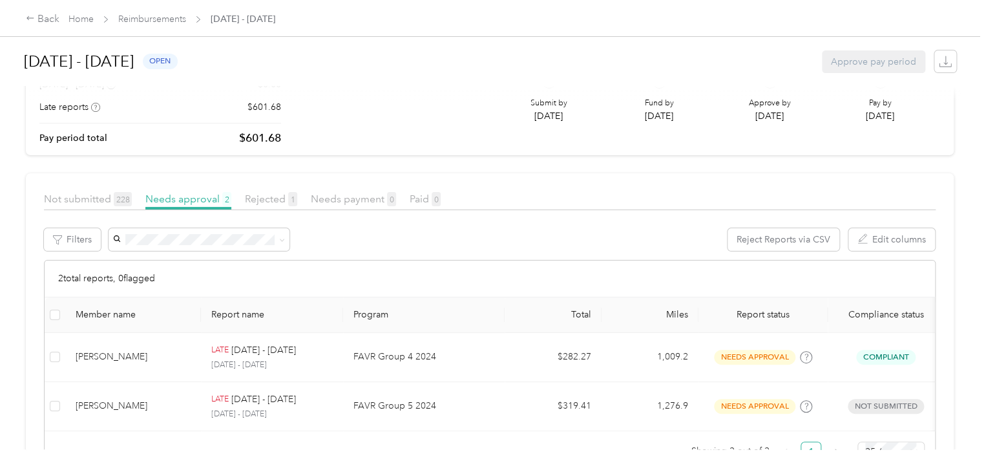
scroll to position [125, 0]
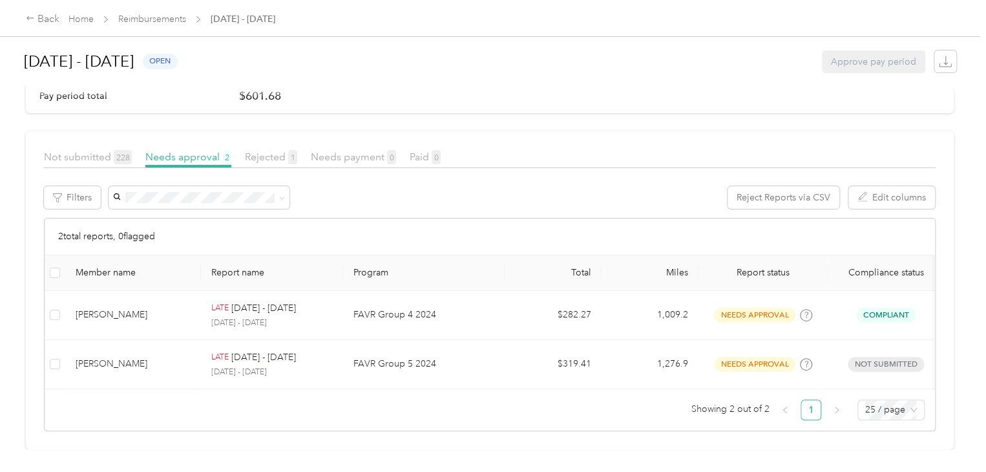
click at [269, 151] on span "Rejected 1" at bounding box center [271, 157] width 52 height 12
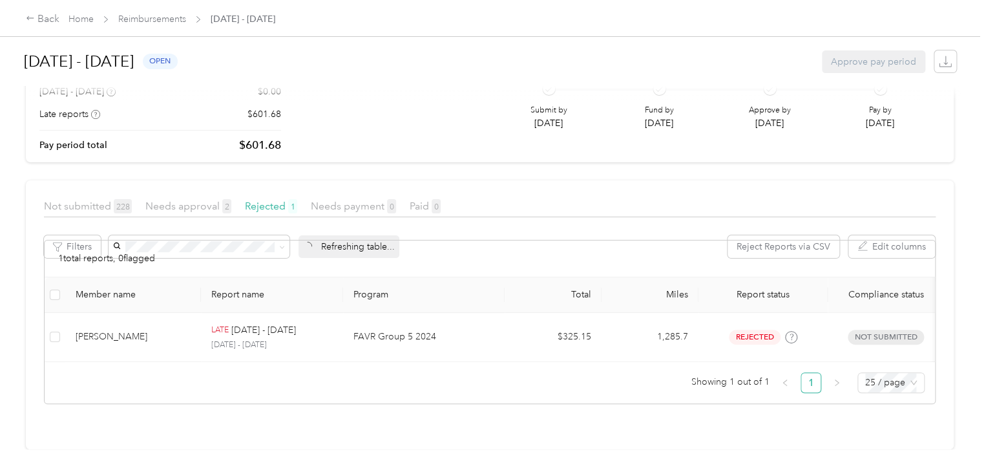
scroll to position [77, 0]
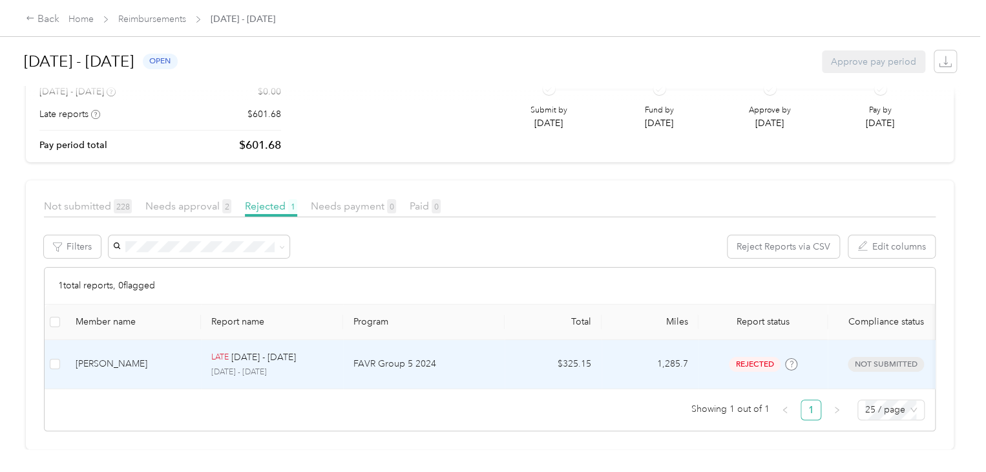
click at [627, 344] on td "1,285.7" at bounding box center [650, 364] width 97 height 49
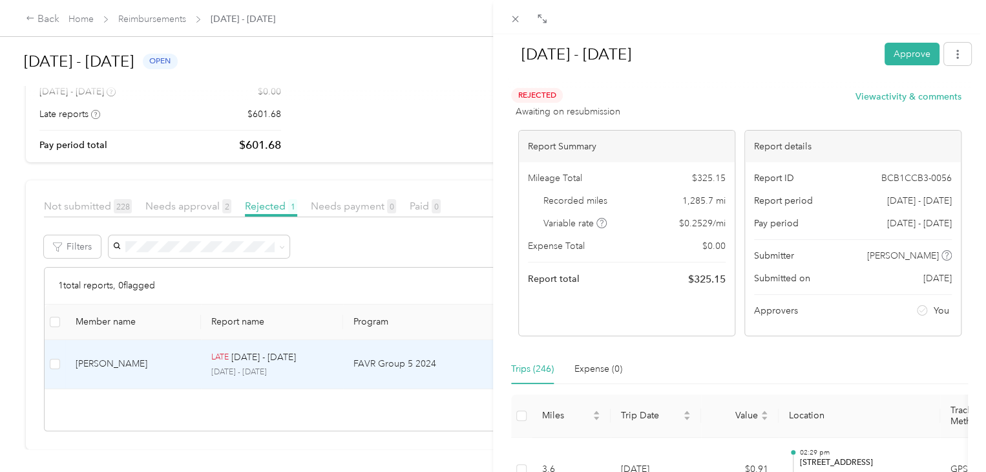
click at [514, 19] on icon at bounding box center [515, 19] width 11 height 11
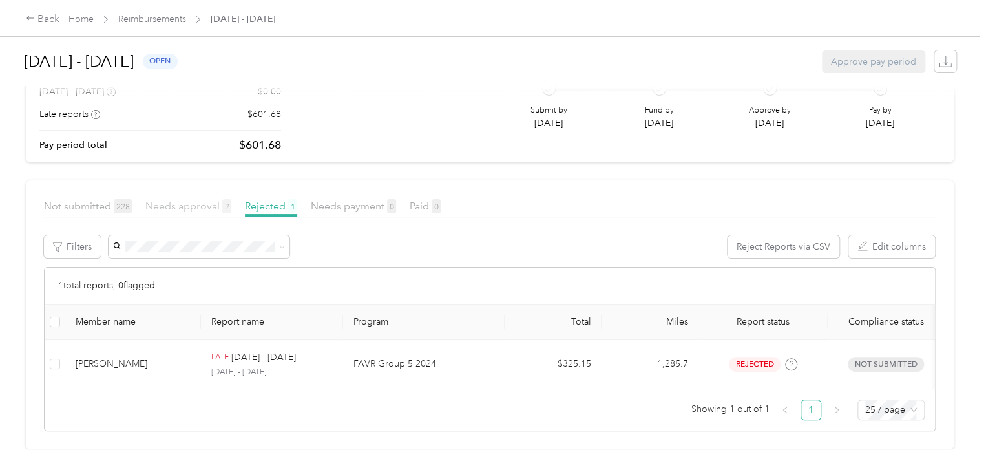
click at [169, 200] on span "Needs approval 2" at bounding box center [188, 206] width 86 height 12
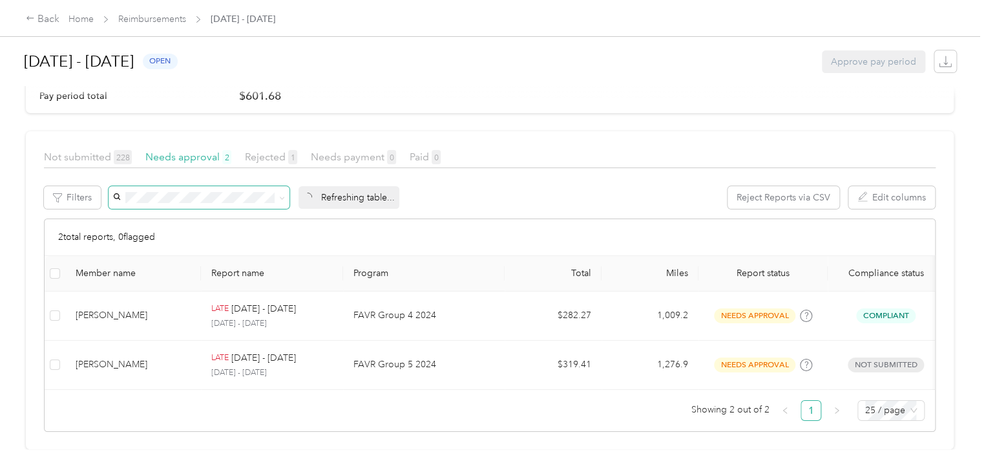
scroll to position [77, 0]
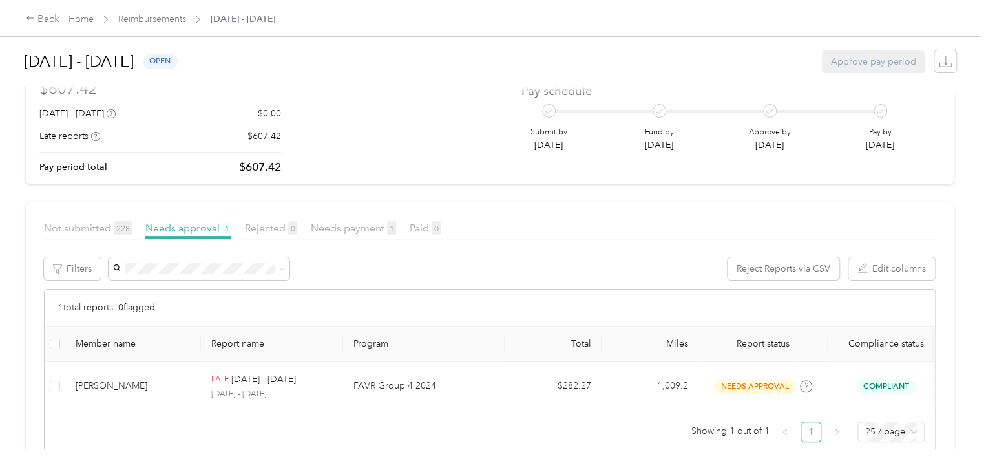
scroll to position [65, 0]
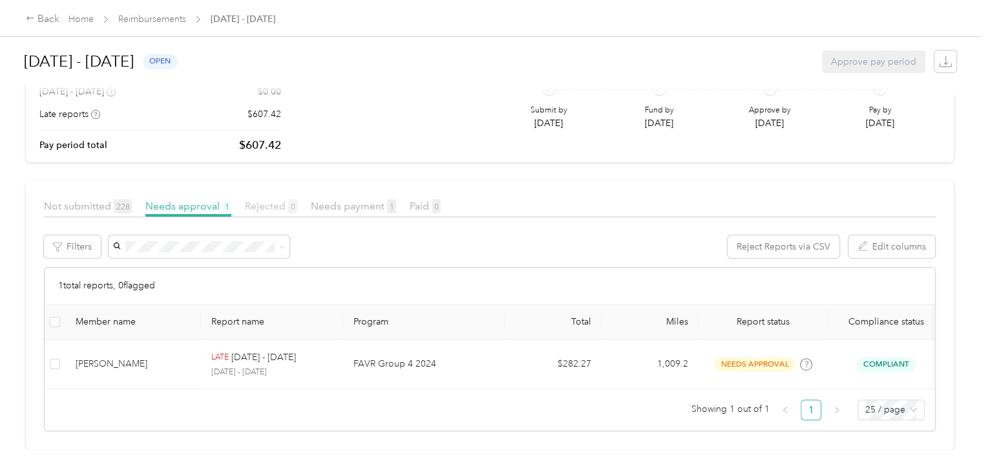
click at [286, 200] on span "Rejected 0" at bounding box center [271, 206] width 52 height 12
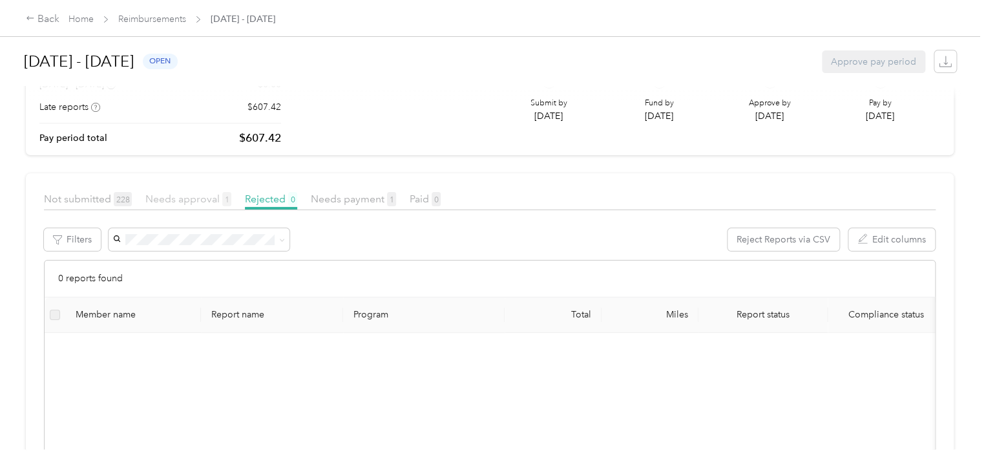
click at [174, 198] on span "Needs approval 1" at bounding box center [188, 199] width 86 height 12
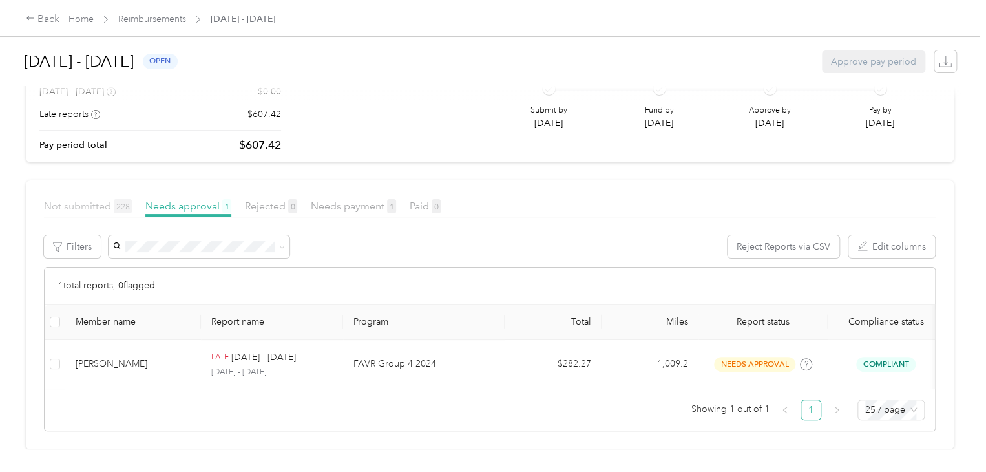
click at [64, 200] on span "Not submitted 228" at bounding box center [88, 206] width 88 height 12
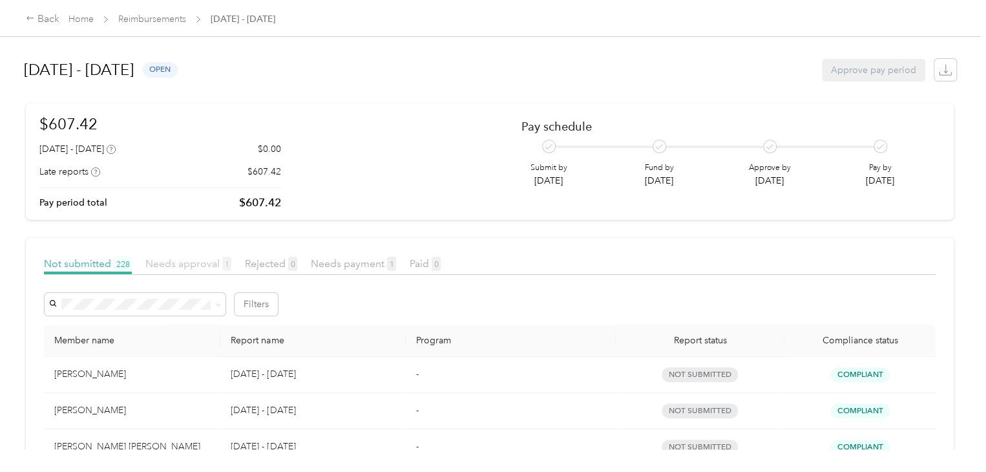
click at [195, 262] on span "Needs approval 1" at bounding box center [188, 263] width 86 height 12
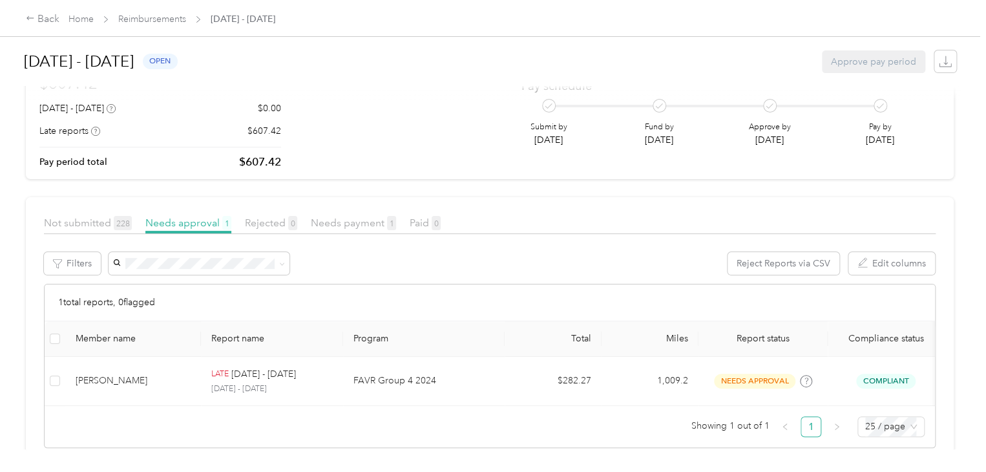
scroll to position [77, 0]
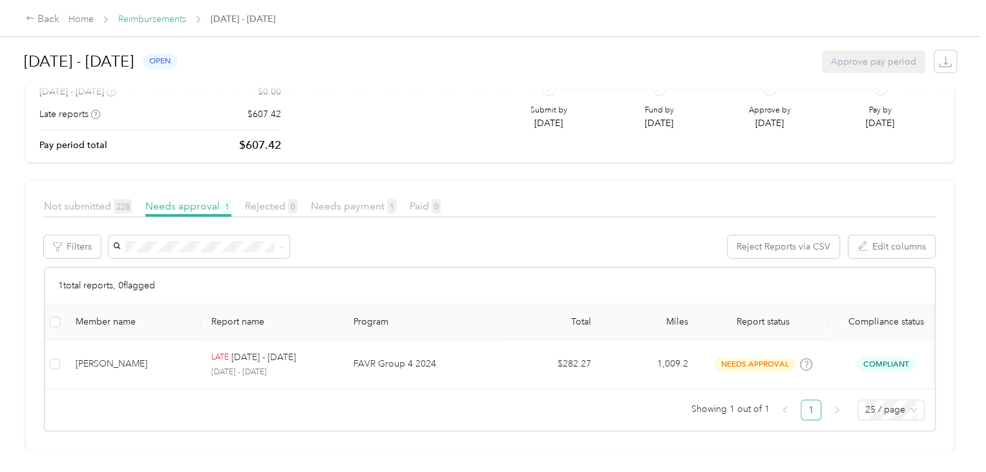
click at [151, 21] on link "Reimbursements" at bounding box center [152, 19] width 68 height 11
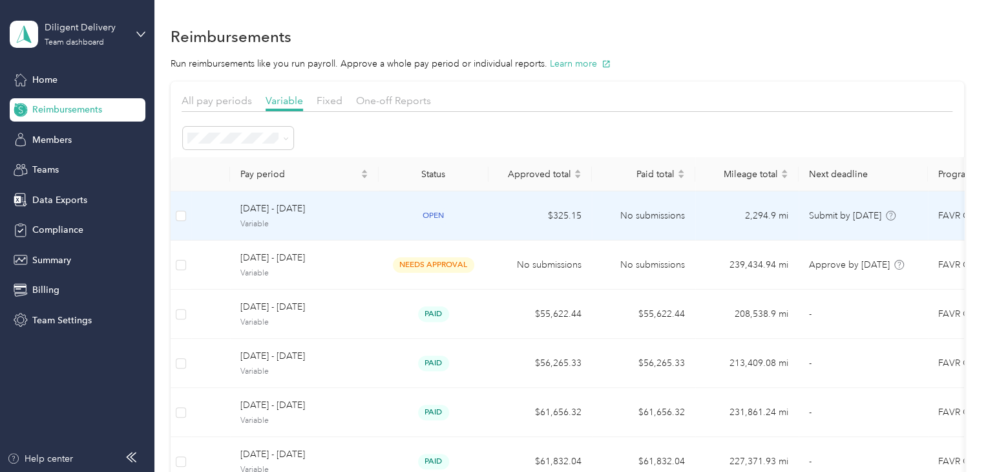
click at [377, 219] on td "[DATE] - [DATE] Variable" at bounding box center [304, 215] width 149 height 49
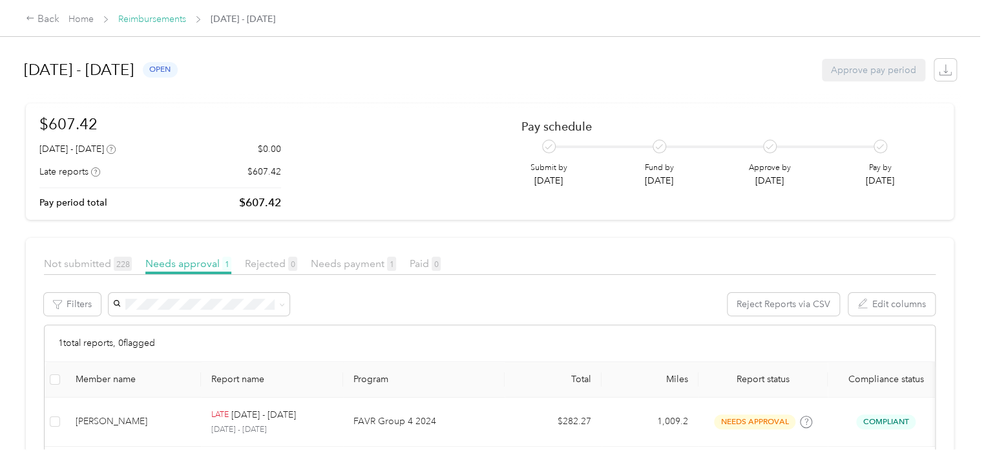
click at [146, 21] on link "Reimbursements" at bounding box center [152, 19] width 68 height 11
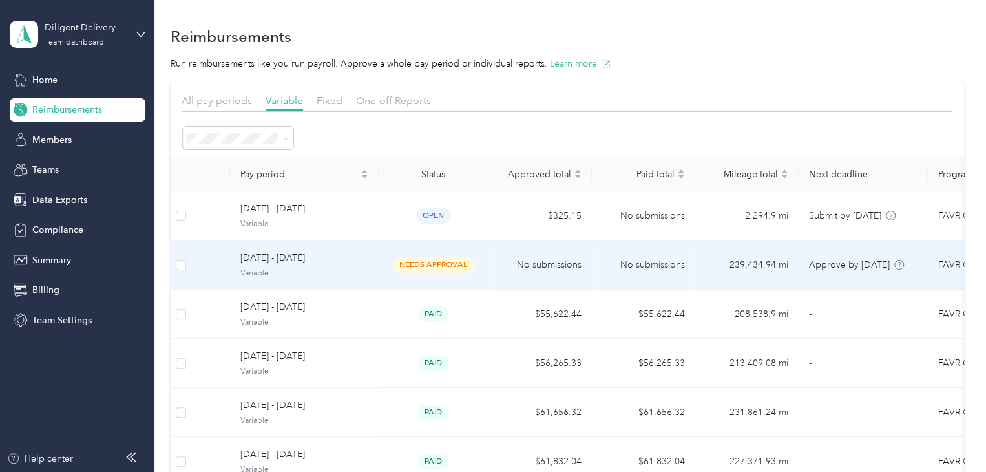
click at [367, 268] on span "Variable" at bounding box center [304, 274] width 128 height 12
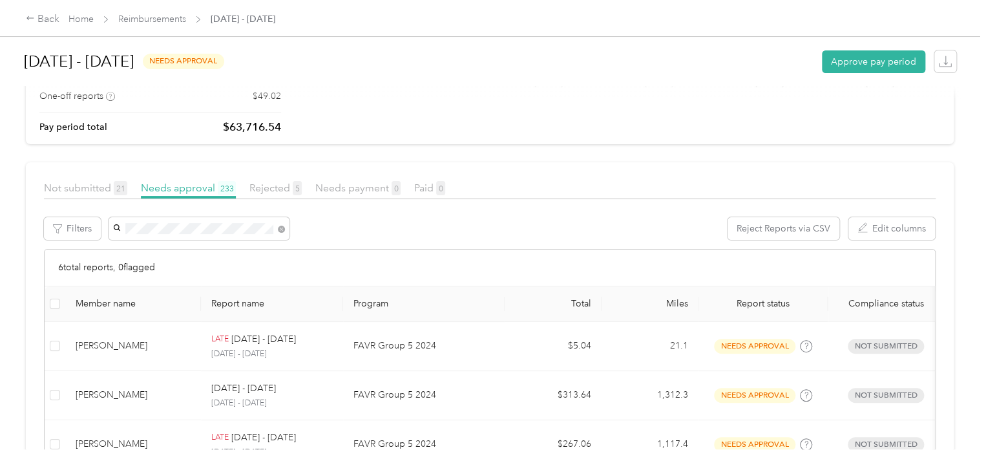
scroll to position [129, 0]
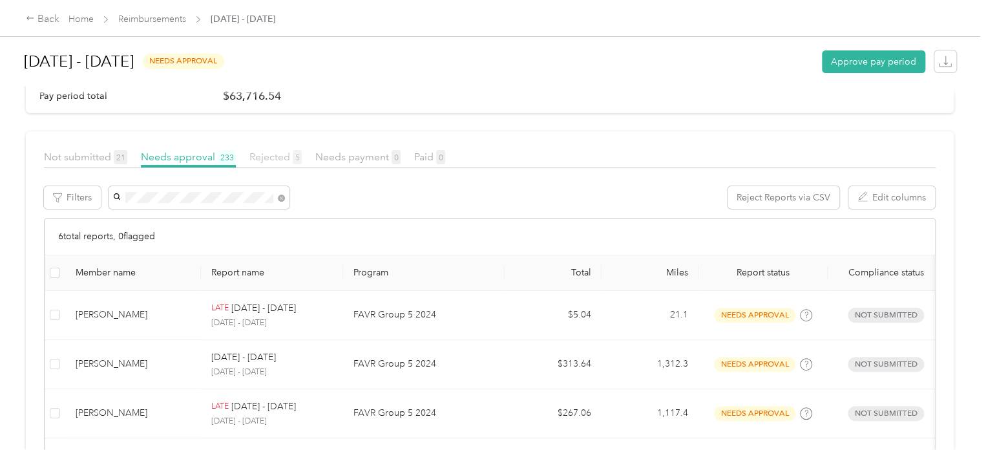
click at [279, 159] on span "Rejected 5" at bounding box center [275, 157] width 52 height 12
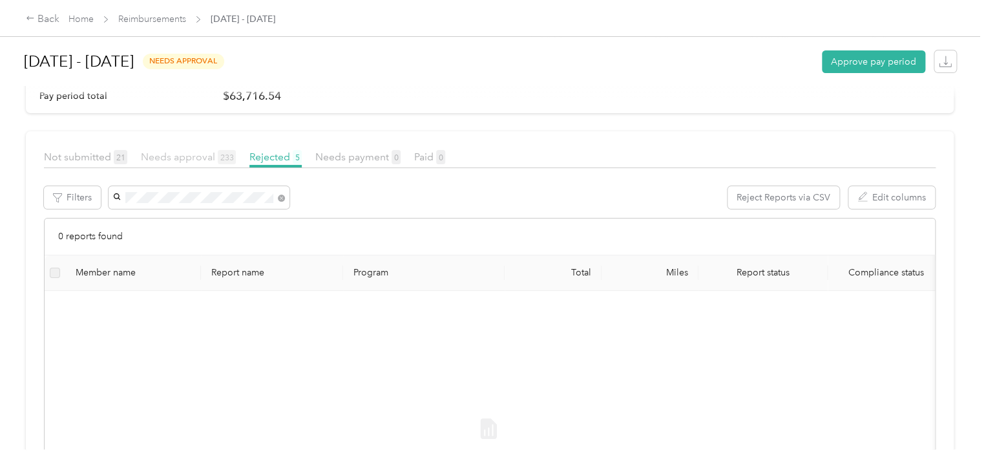
click at [189, 154] on span "Needs approval 233" at bounding box center [188, 157] width 95 height 12
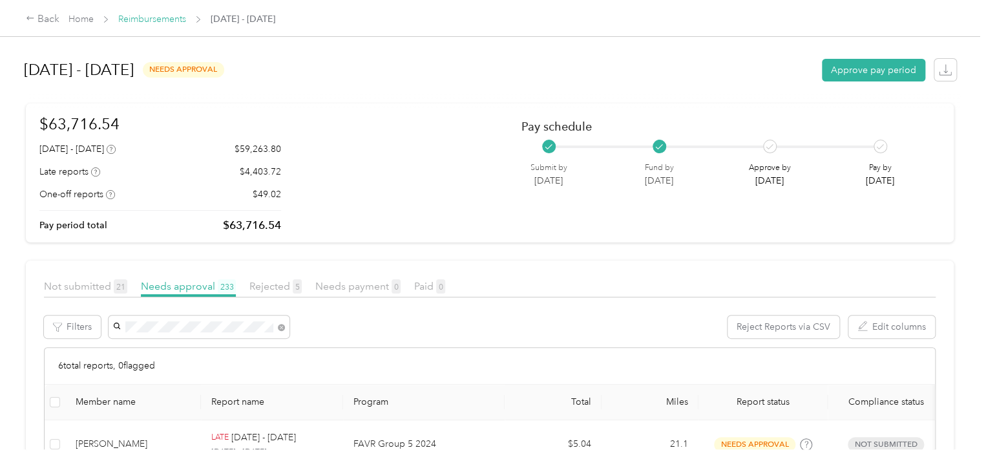
click at [137, 14] on link "Reimbursements" at bounding box center [152, 19] width 68 height 11
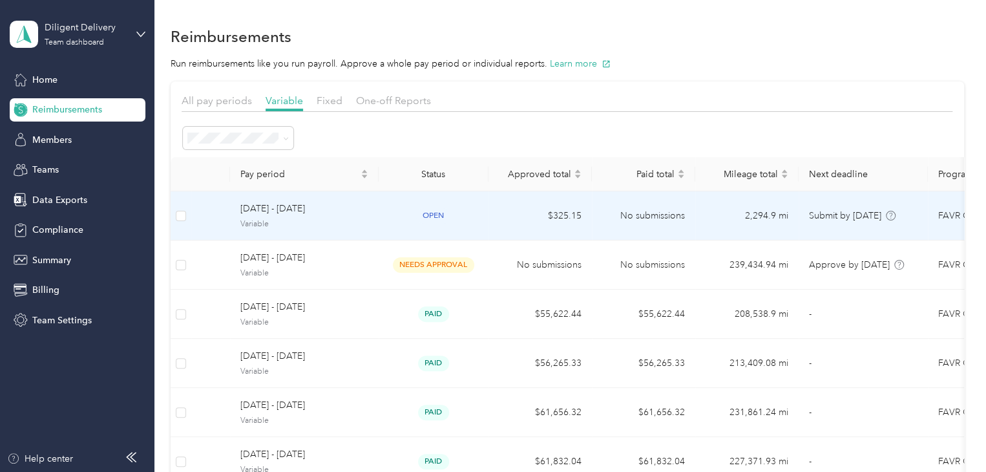
click at [357, 219] on span "Variable" at bounding box center [304, 224] width 128 height 12
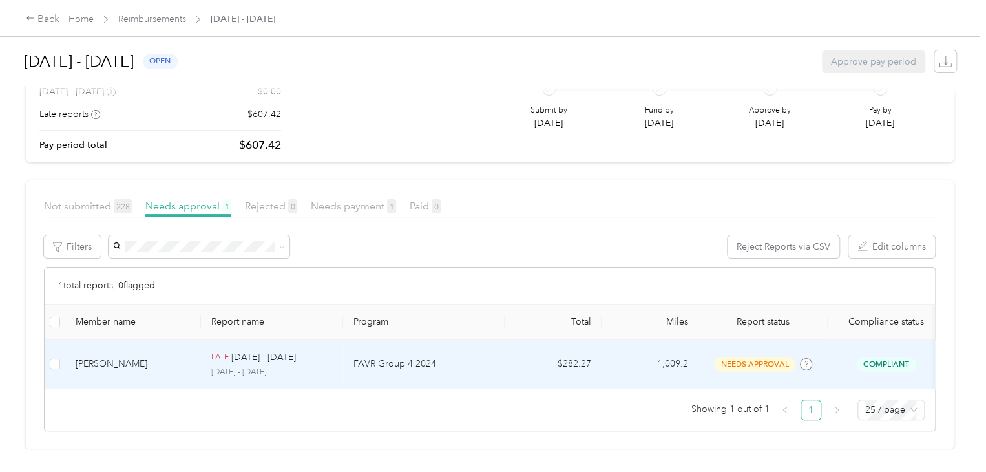
scroll to position [77, 0]
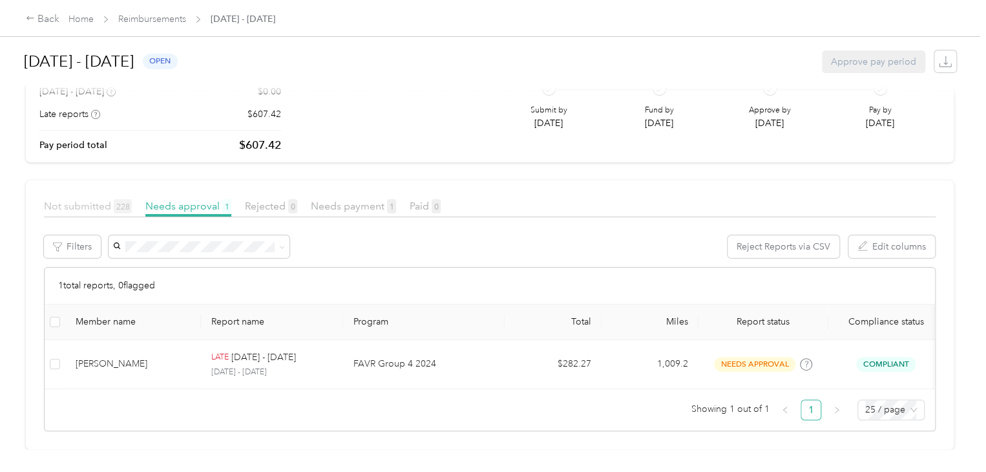
click at [95, 200] on span "Not submitted 228" at bounding box center [88, 206] width 88 height 12
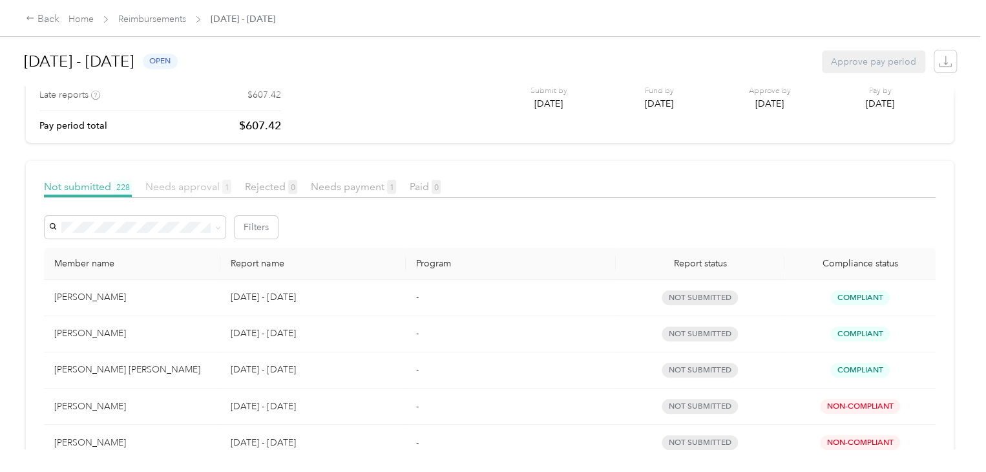
click at [180, 187] on span "Needs approval 1" at bounding box center [188, 186] width 86 height 12
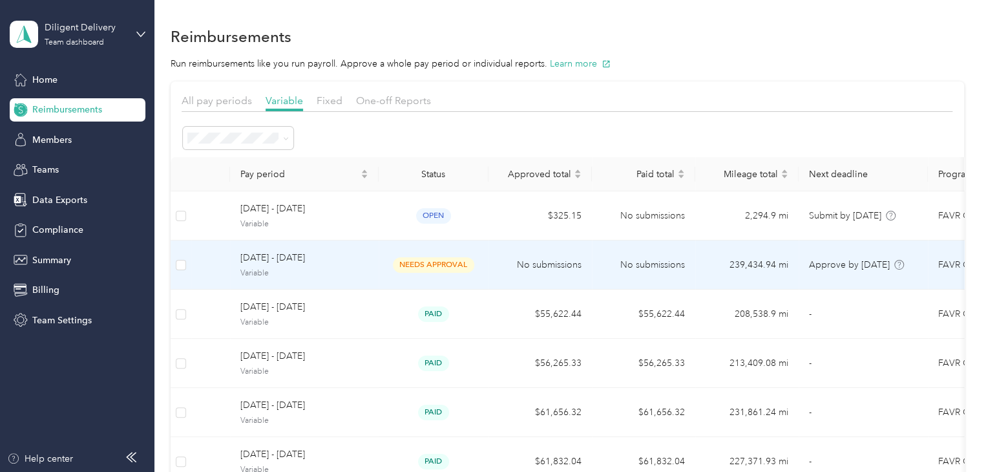
click at [363, 268] on span "Variable" at bounding box center [304, 274] width 128 height 12
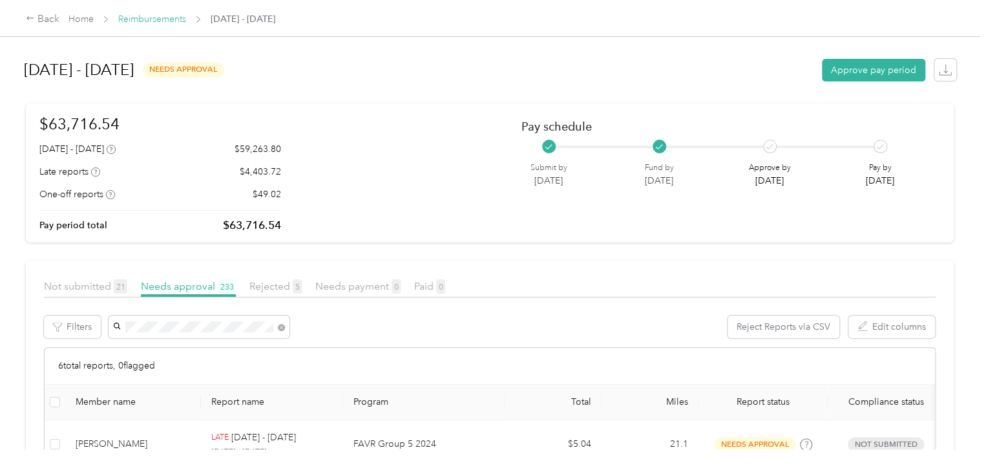
click at [158, 21] on link "Reimbursements" at bounding box center [152, 19] width 68 height 11
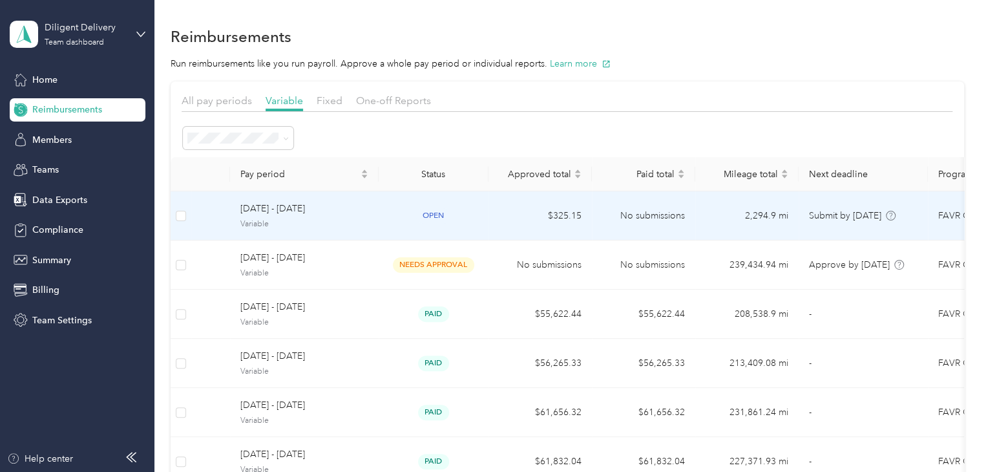
click at [347, 219] on span "Variable" at bounding box center [304, 224] width 128 height 12
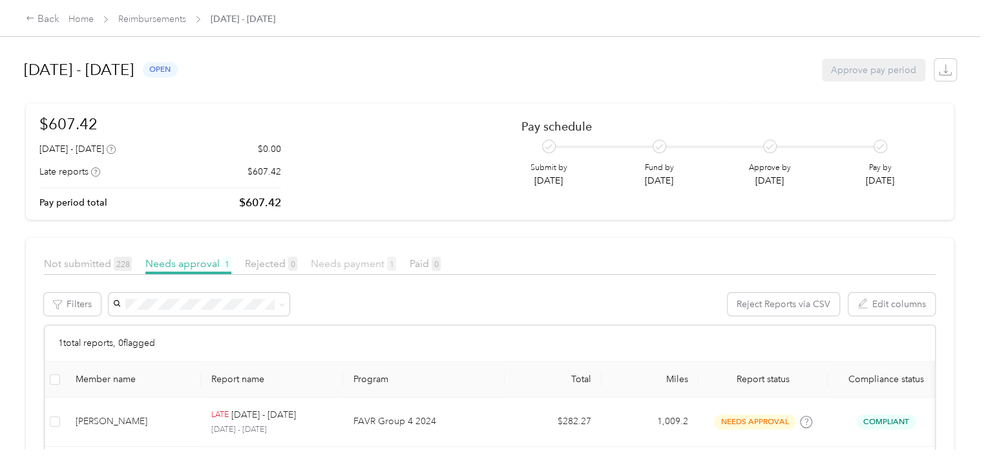
click at [351, 264] on span "Needs payment 1" at bounding box center [353, 263] width 85 height 12
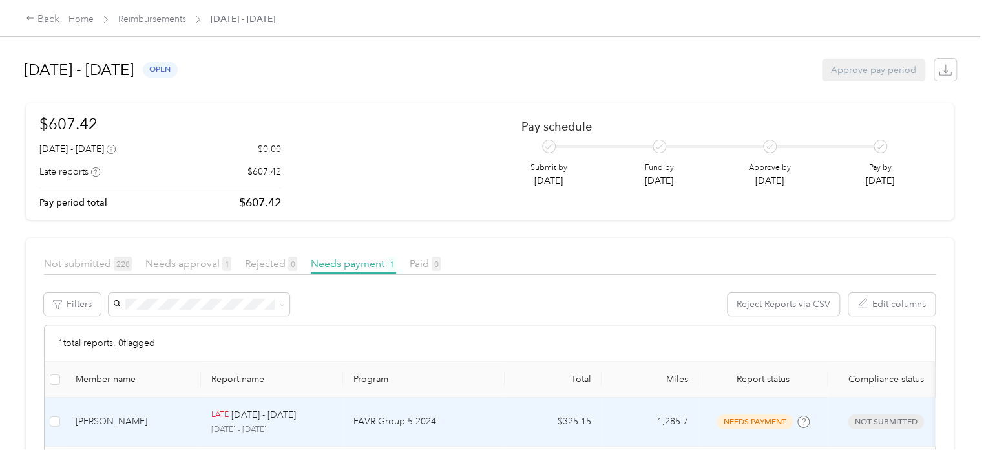
scroll to position [65, 0]
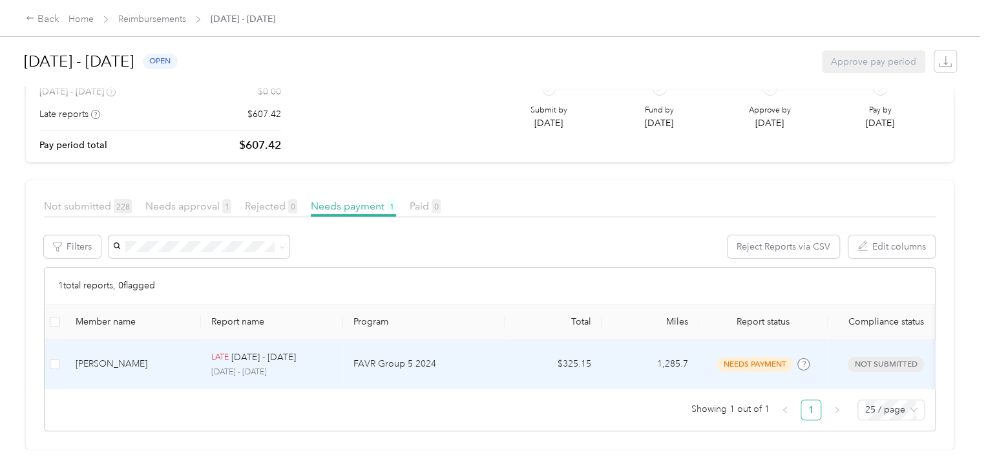
click at [478, 357] on p "FAVR Group 5 2024" at bounding box center [423, 364] width 141 height 14
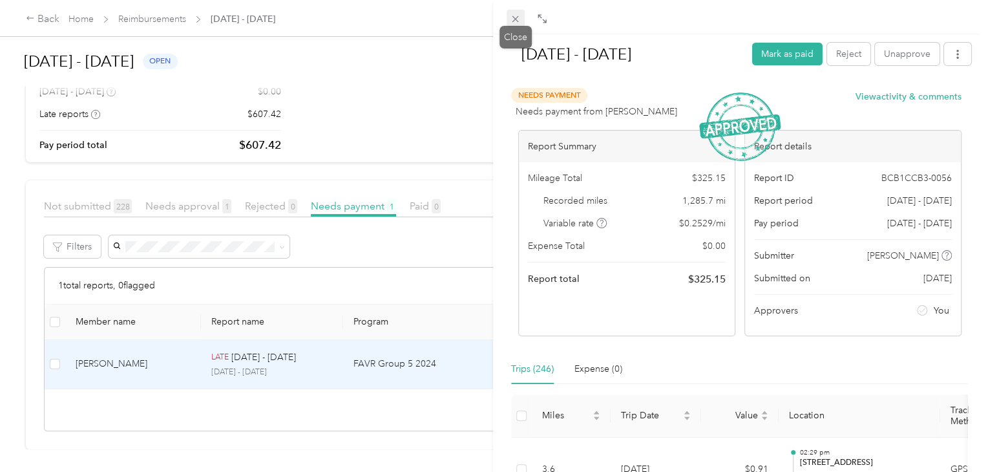
click at [514, 17] on icon at bounding box center [515, 19] width 11 height 11
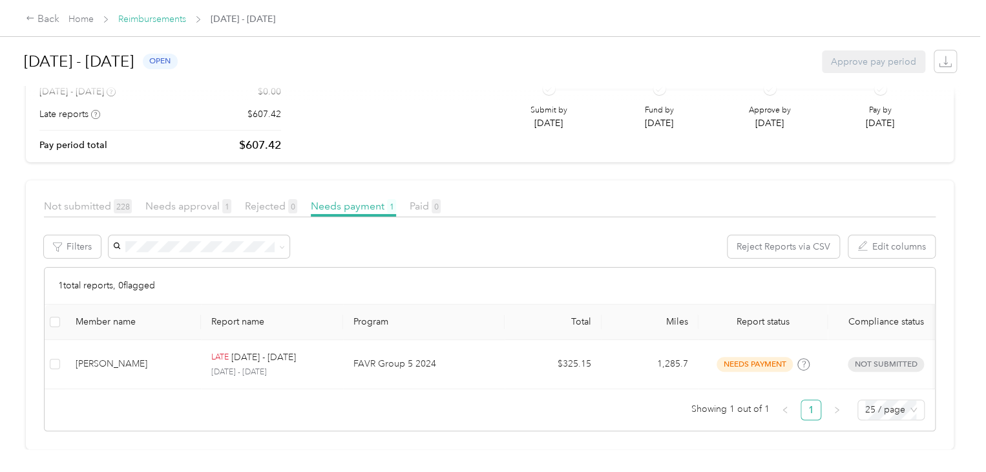
click at [142, 17] on link "Reimbursements" at bounding box center [152, 19] width 68 height 11
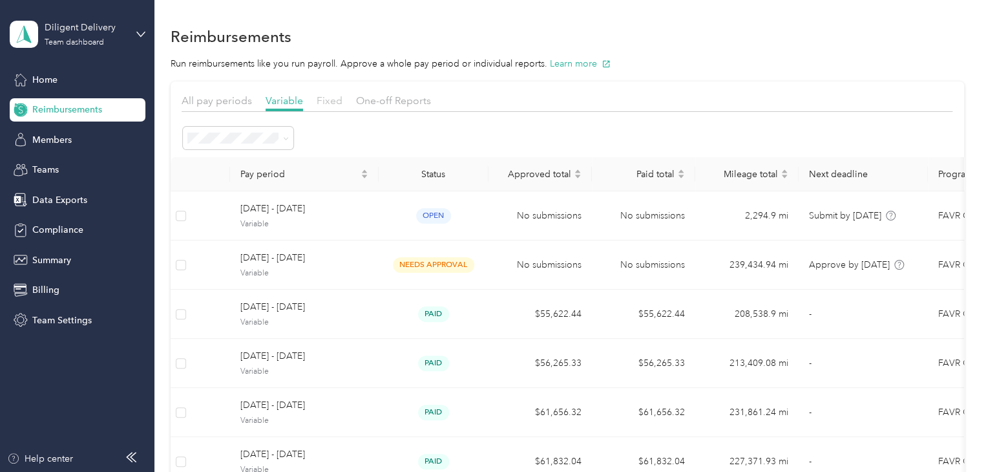
click at [328, 99] on span "Fixed" at bounding box center [330, 100] width 26 height 12
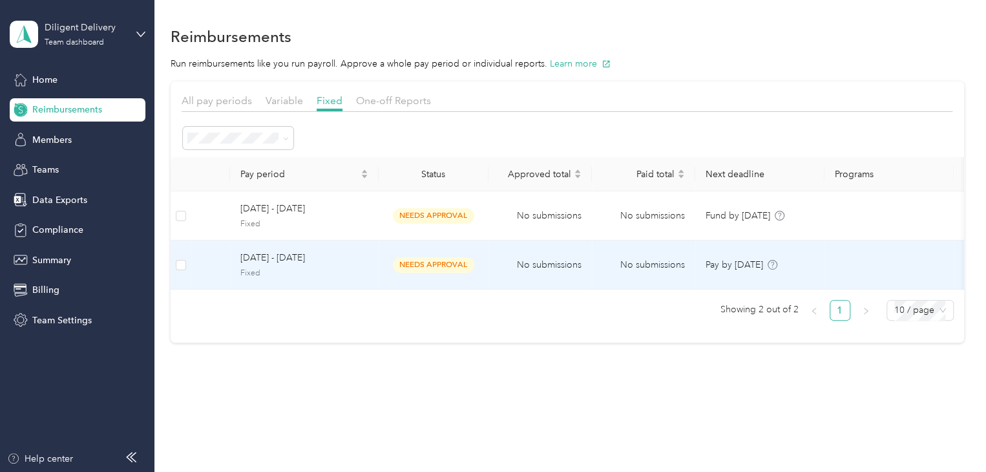
click at [364, 274] on span "Fixed" at bounding box center [304, 274] width 128 height 12
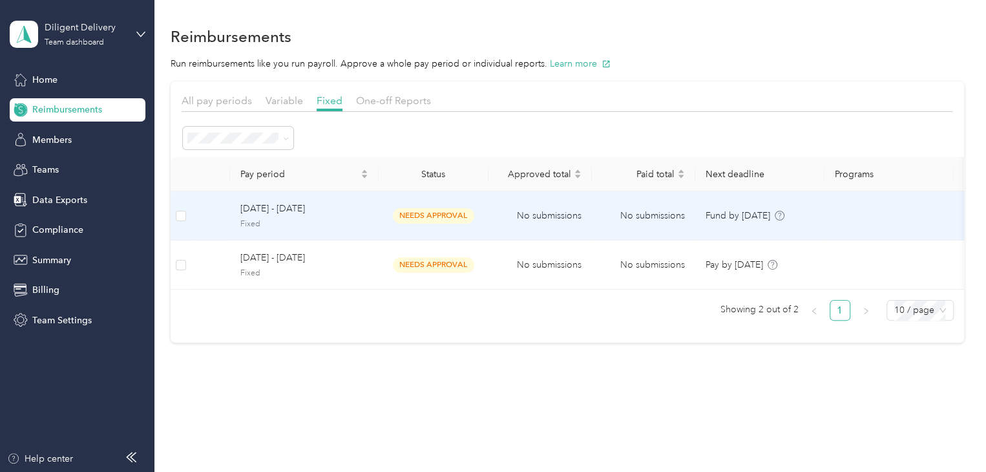
click at [357, 221] on span "Fixed" at bounding box center [304, 224] width 128 height 12
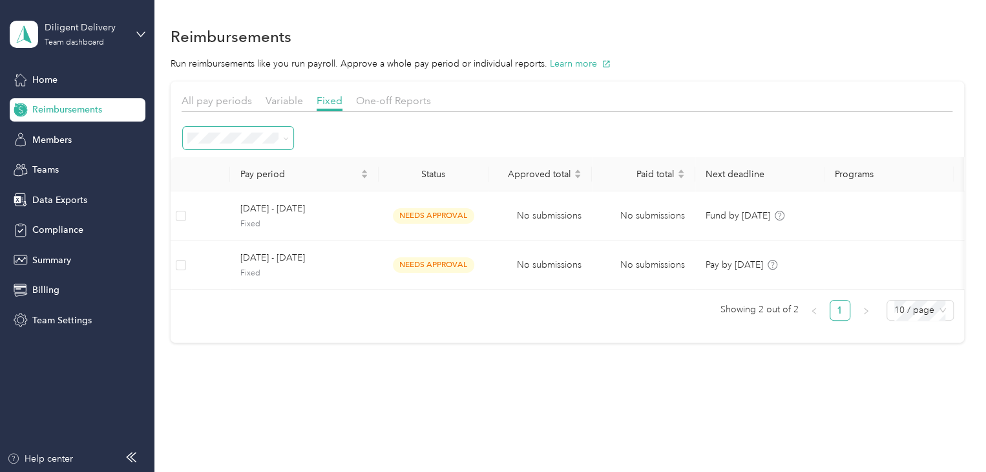
click at [286, 139] on icon at bounding box center [286, 138] width 4 height 3
click at [216, 251] on div "All" at bounding box center [238, 247] width 92 height 14
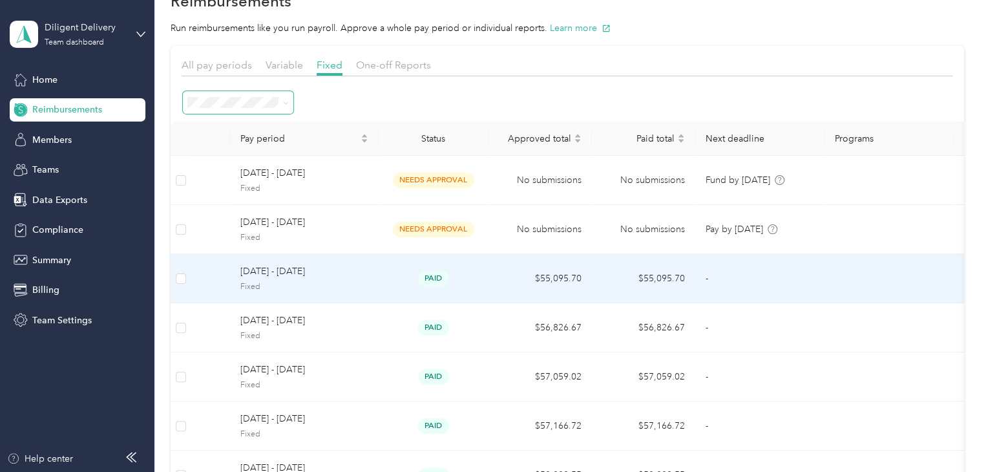
scroll to position [65, 0]
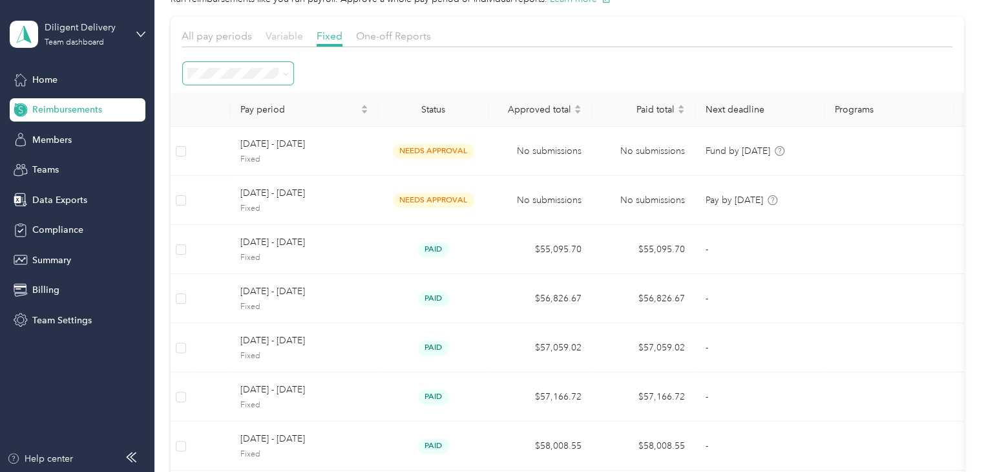
click at [277, 34] on span "Variable" at bounding box center [284, 36] width 37 height 12
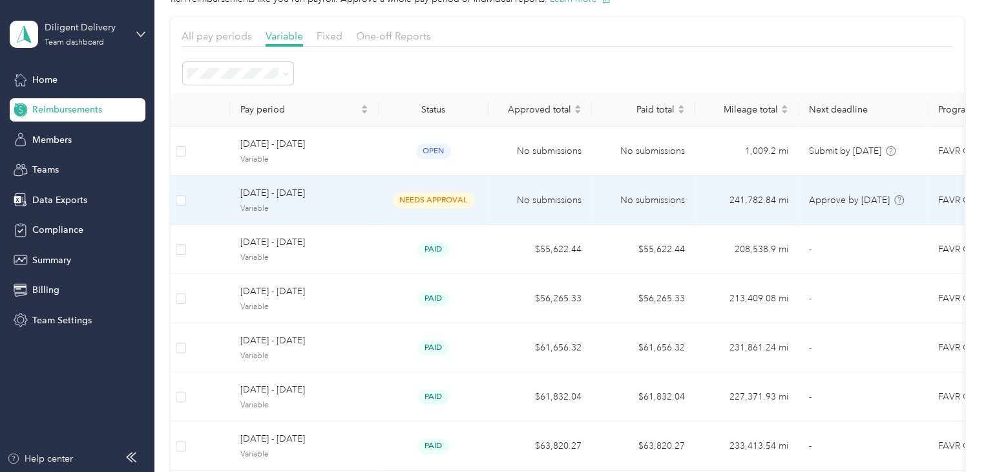
click at [478, 206] on div "needs approval" at bounding box center [433, 200] width 89 height 15
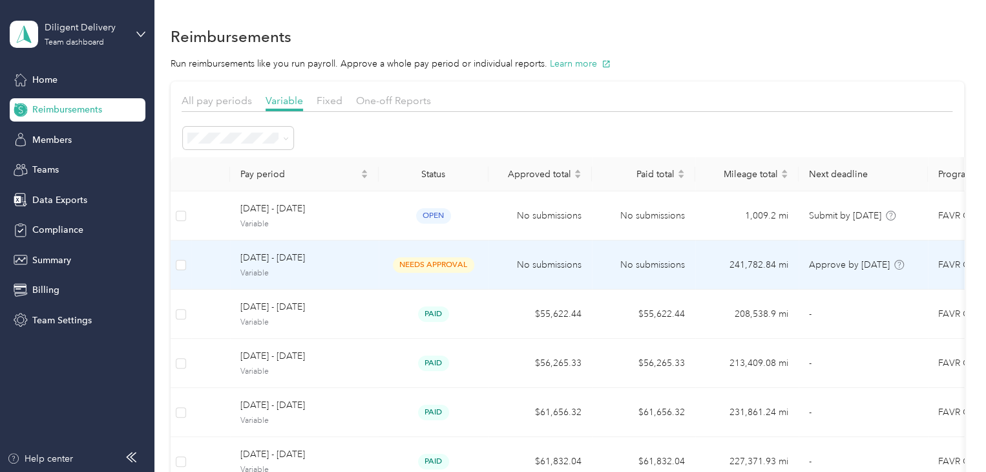
click at [497, 264] on td "No submissions" at bounding box center [540, 264] width 103 height 49
